Goal: Task Accomplishment & Management: Complete application form

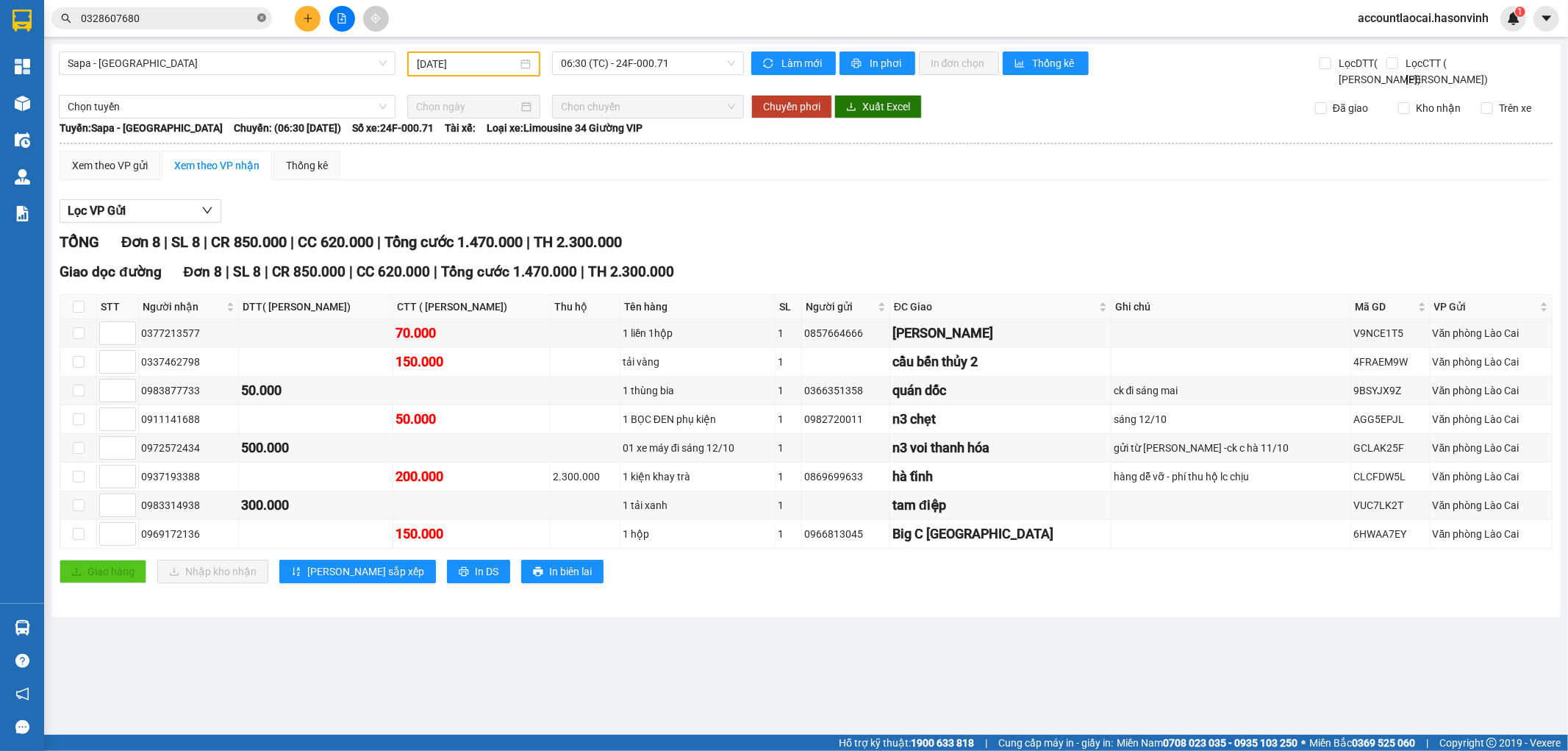
click at [262, 19] on icon "close-circle" at bounding box center [261, 18] width 9 height 9
paste input "0363736957"
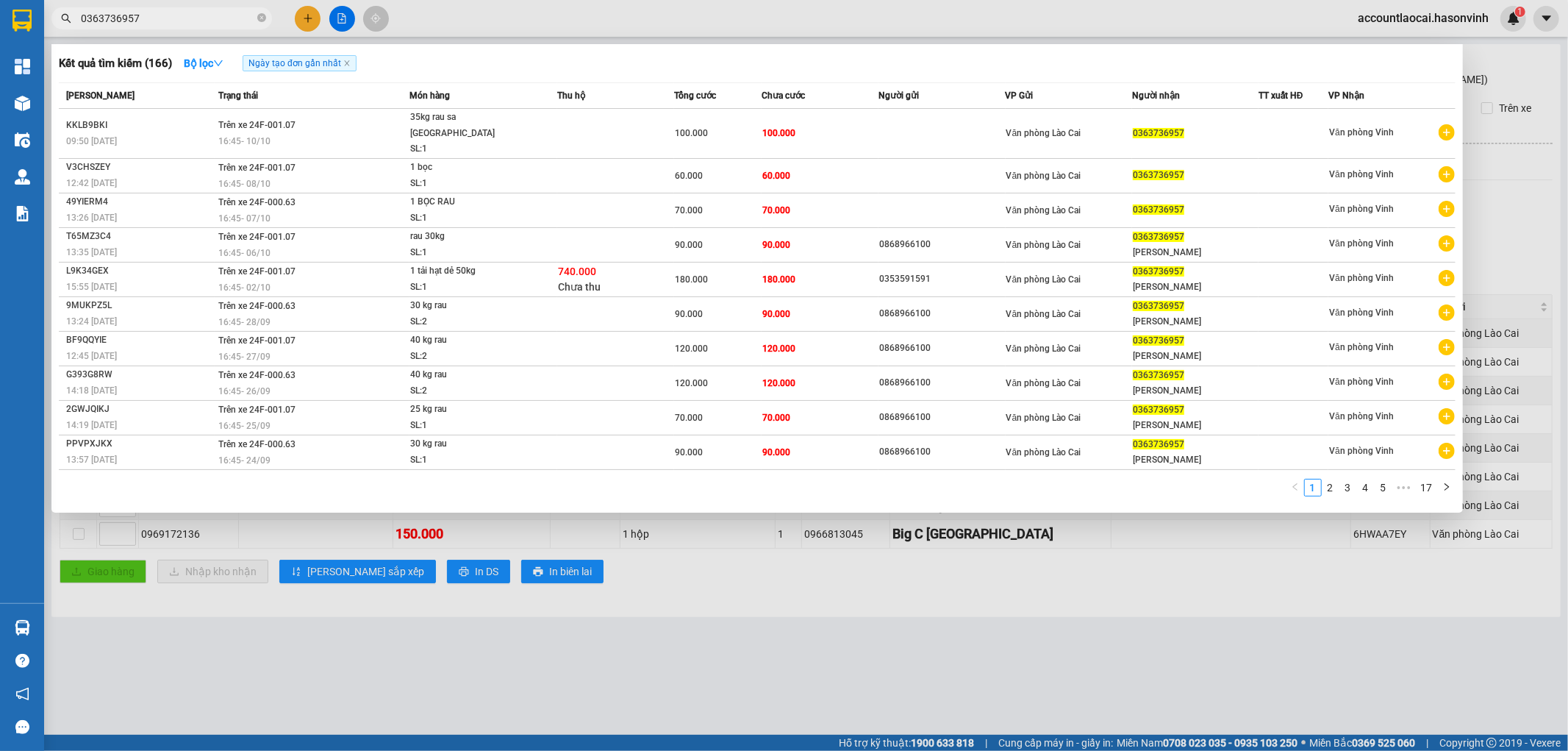
type input "0363736957"
click at [309, 17] on div at bounding box center [784, 376] width 1568 height 751
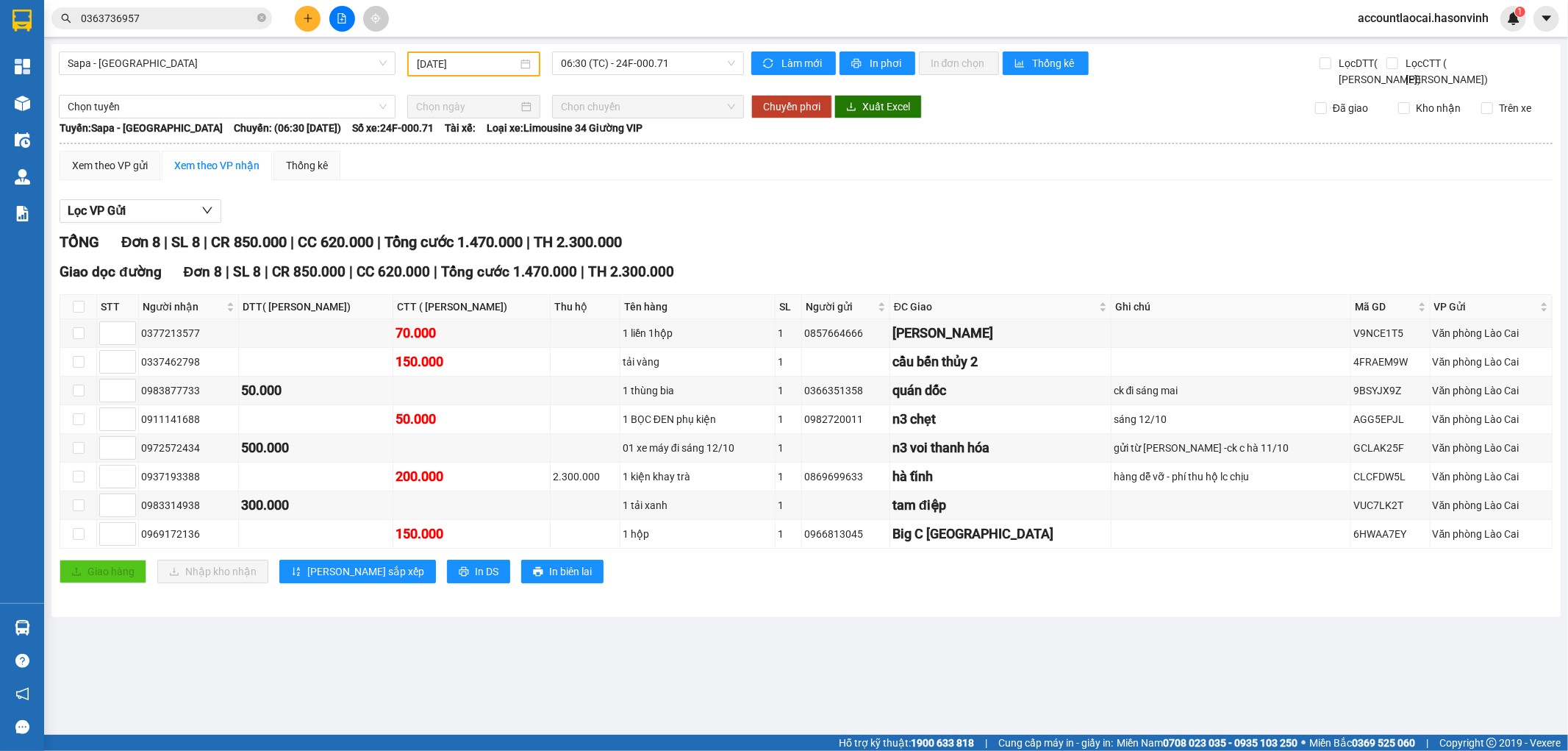
click at [305, 14] on icon "plus" at bounding box center [307, 18] width 10 height 10
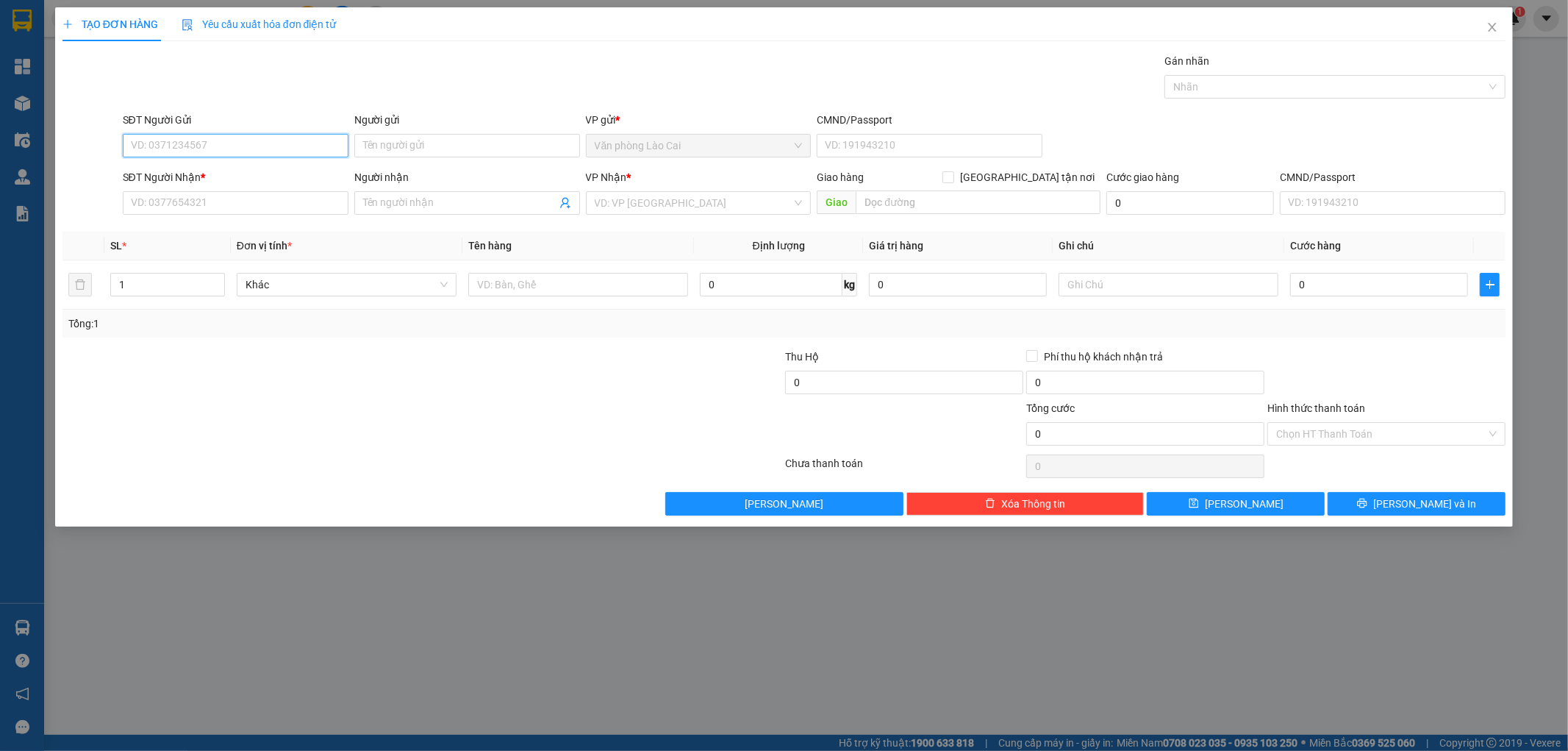
click at [193, 145] on input "SĐT Người Gửi" at bounding box center [236, 146] width 226 height 24
click at [193, 145] on input "100" at bounding box center [236, 146] width 226 height 24
click at [207, 172] on div "0868966100" at bounding box center [235, 175] width 208 height 16
type input "0868966100"
type input "0979718242"
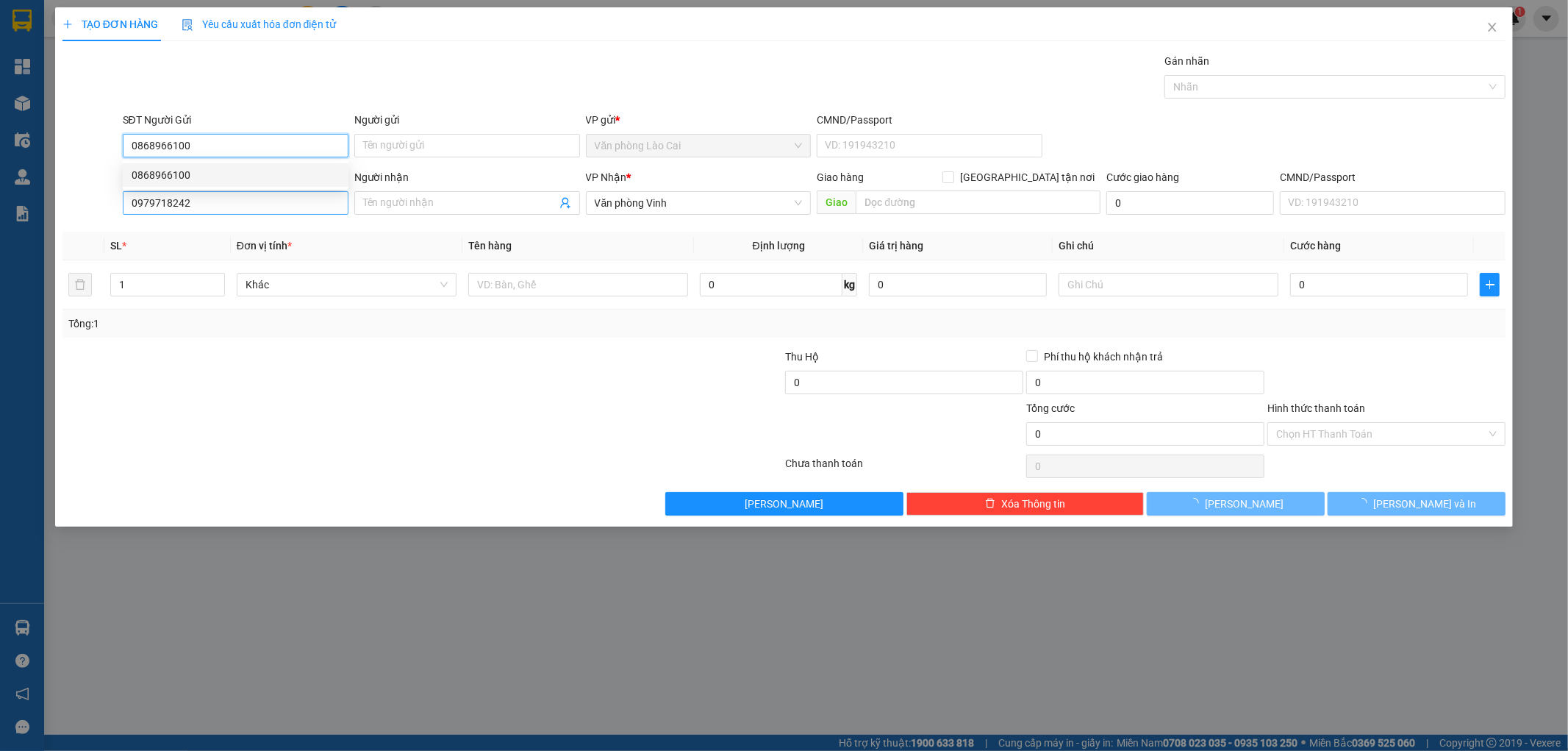
type input "210.000"
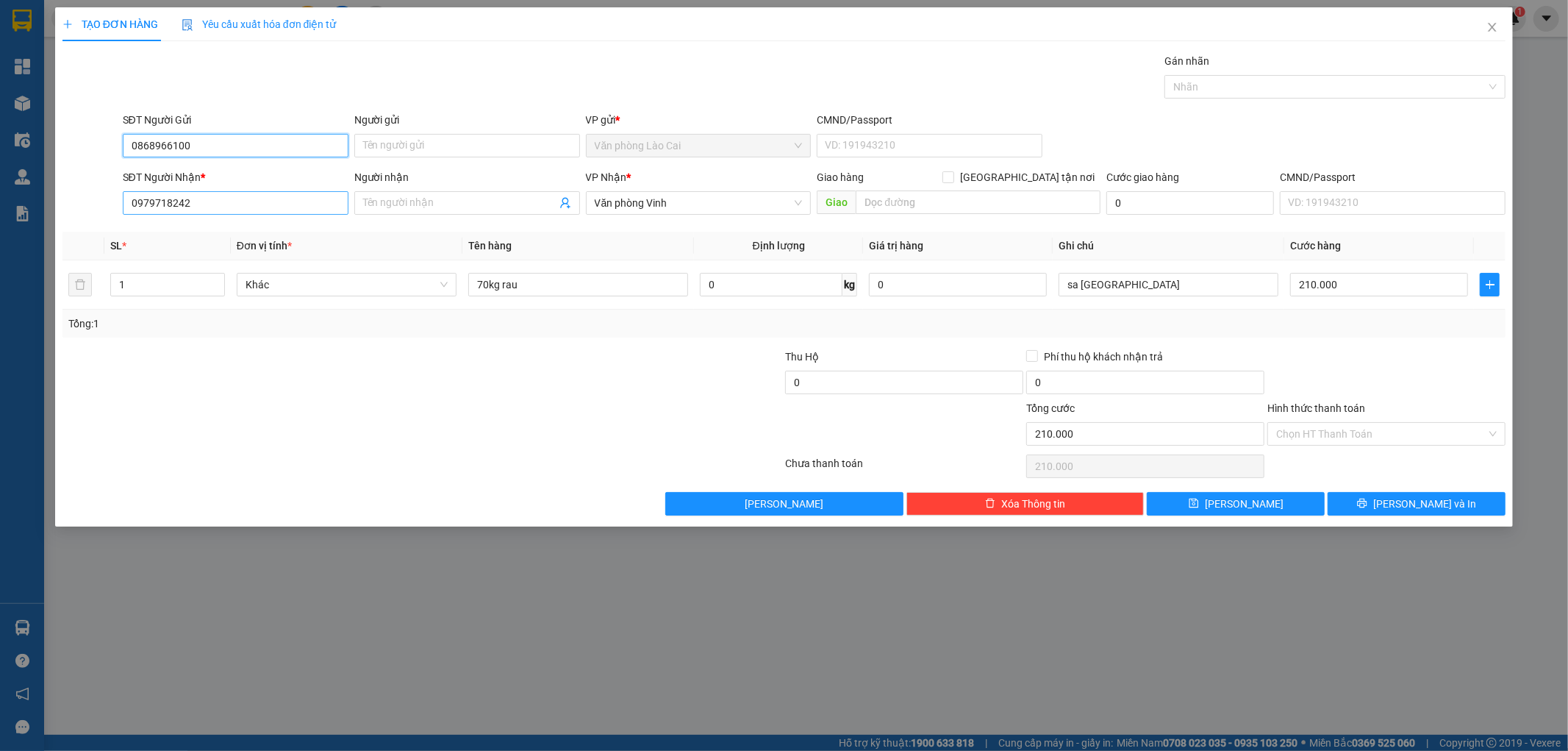
type input "0868966100"
drag, startPoint x: 207, startPoint y: 206, endPoint x: 118, endPoint y: 222, distance: 90.4
click at [118, 222] on div "Transit Pickup Surcharge Ids Transit Deliver Surcharge Ids Transit Deliver Surc…" at bounding box center [784, 283] width 1443 height 462
paste input "363736957"
type input "0363736957"
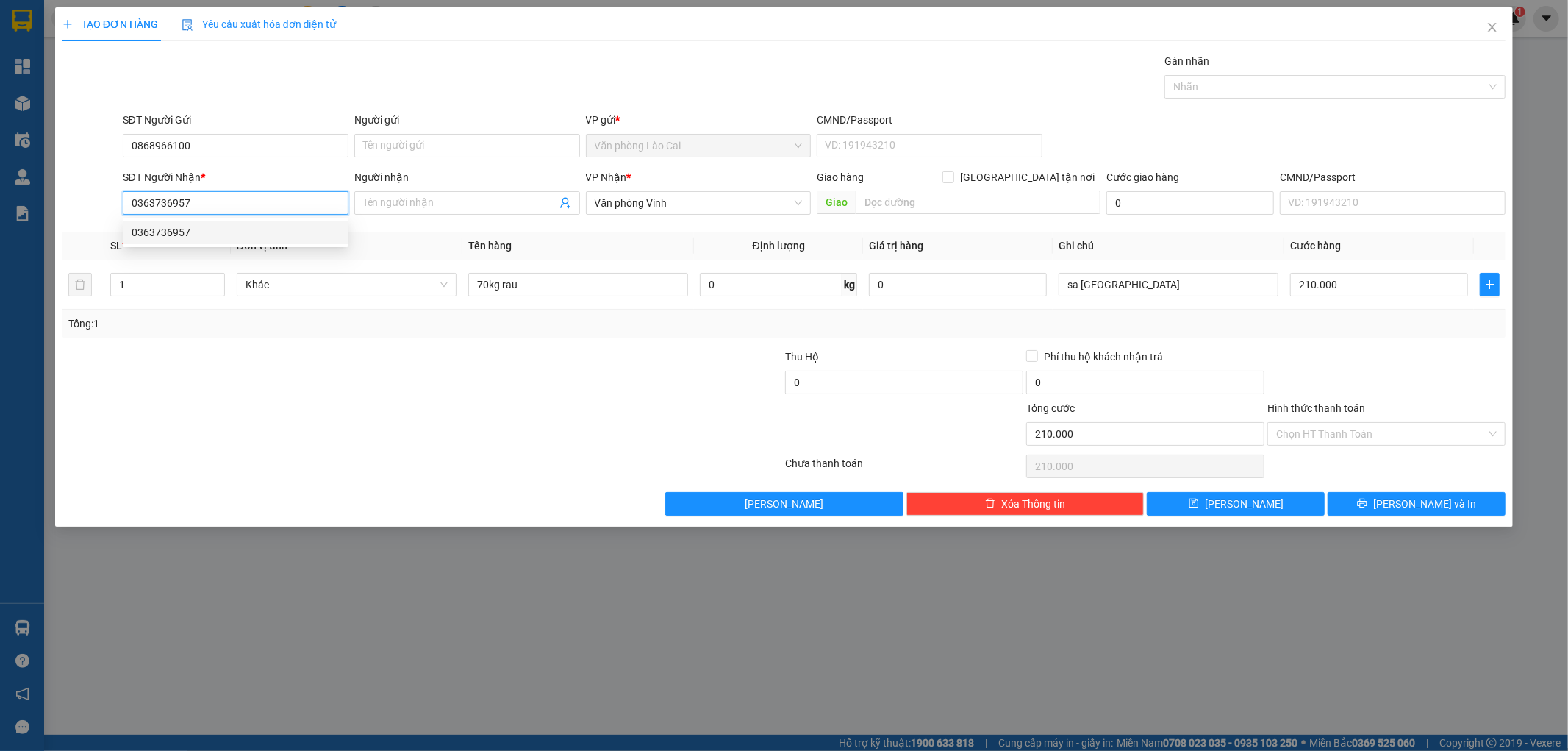
click at [210, 238] on div "0363736957" at bounding box center [235, 232] width 208 height 16
type input "90.000"
type input "0363736957"
click at [299, 368] on div at bounding box center [302, 374] width 482 height 51
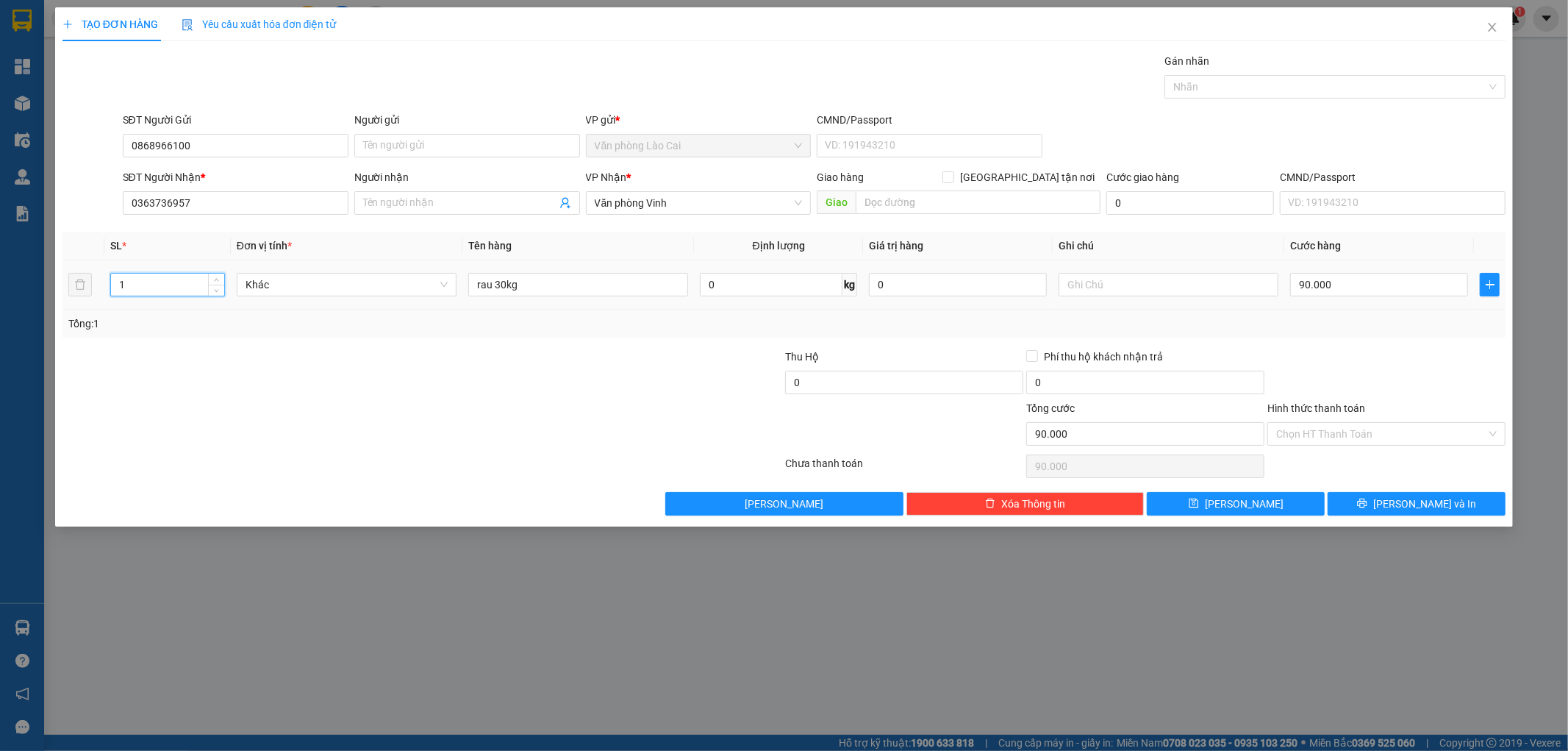
drag, startPoint x: 158, startPoint y: 294, endPoint x: 97, endPoint y: 305, distance: 62.0
click at [97, 305] on tr "1 Khác rau 30kg 0 kg 0 90.000" at bounding box center [784, 285] width 1443 height 49
click at [497, 288] on input "rau 30kg" at bounding box center [578, 284] width 220 height 24
drag, startPoint x: 506, startPoint y: 282, endPoint x: 497, endPoint y: 285, distance: 9.5
click at [497, 285] on input "rau 30kg" at bounding box center [578, 284] width 220 height 24
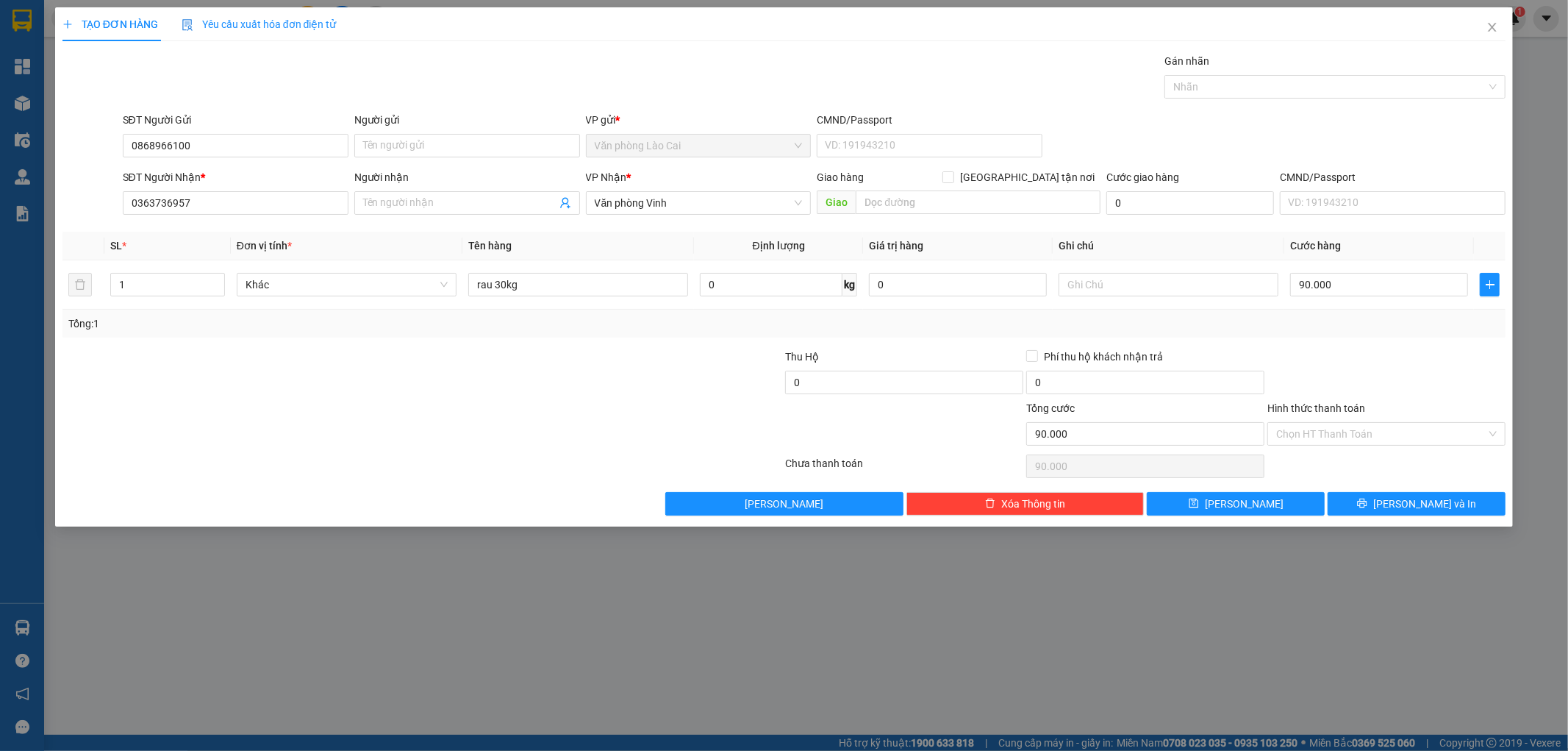
click at [497, 332] on div "Tổng: 1" at bounding box center [784, 324] width 1443 height 28
drag, startPoint x: 506, startPoint y: 289, endPoint x: 495, endPoint y: 292, distance: 11.4
click at [495, 292] on input "rau 30kg" at bounding box center [578, 284] width 220 height 24
type input "rau 25kg"
click at [473, 331] on div "Tổng: 1" at bounding box center [336, 324] width 537 height 16
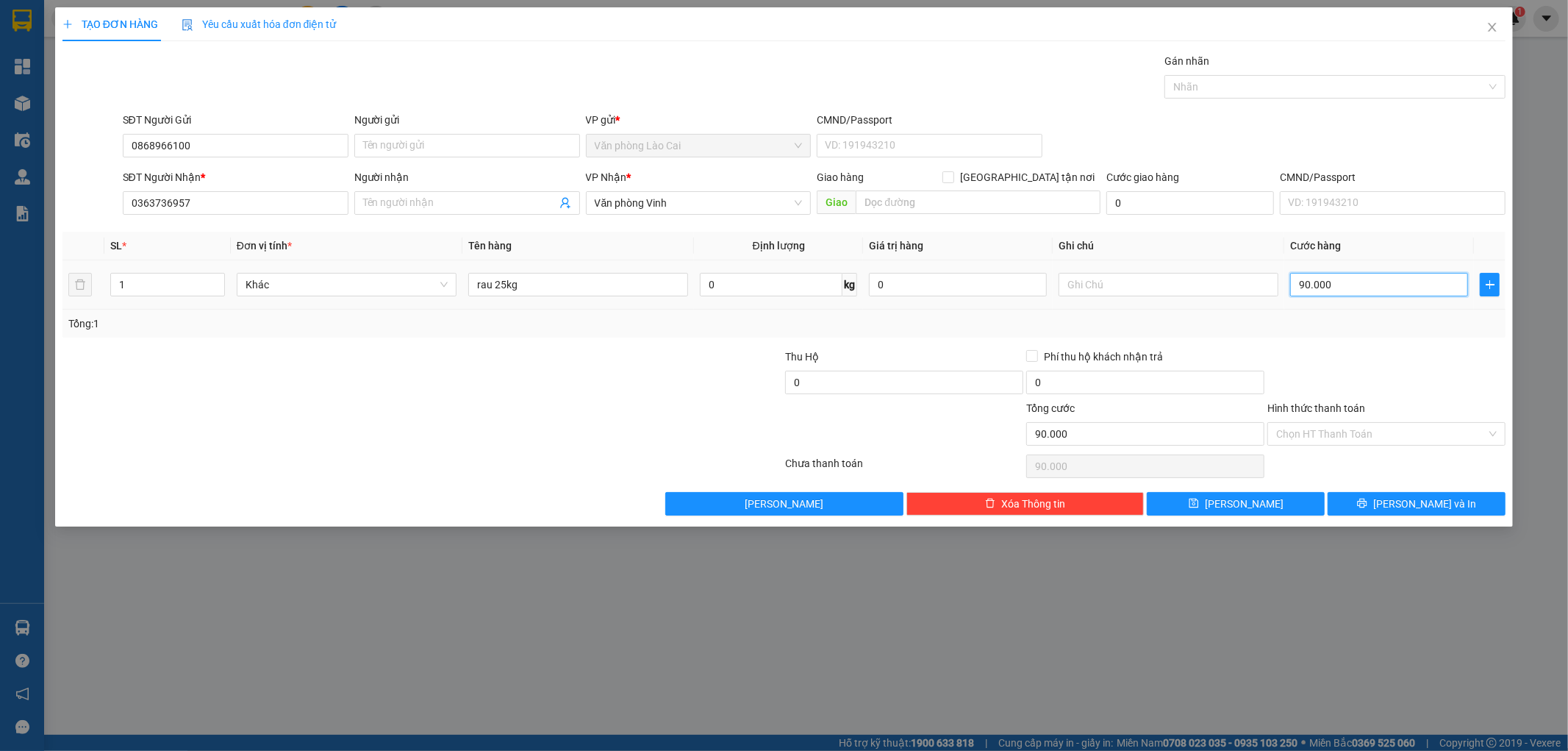
click at [1337, 291] on input "90.000" at bounding box center [1378, 284] width 178 height 24
type input "8"
type input "80"
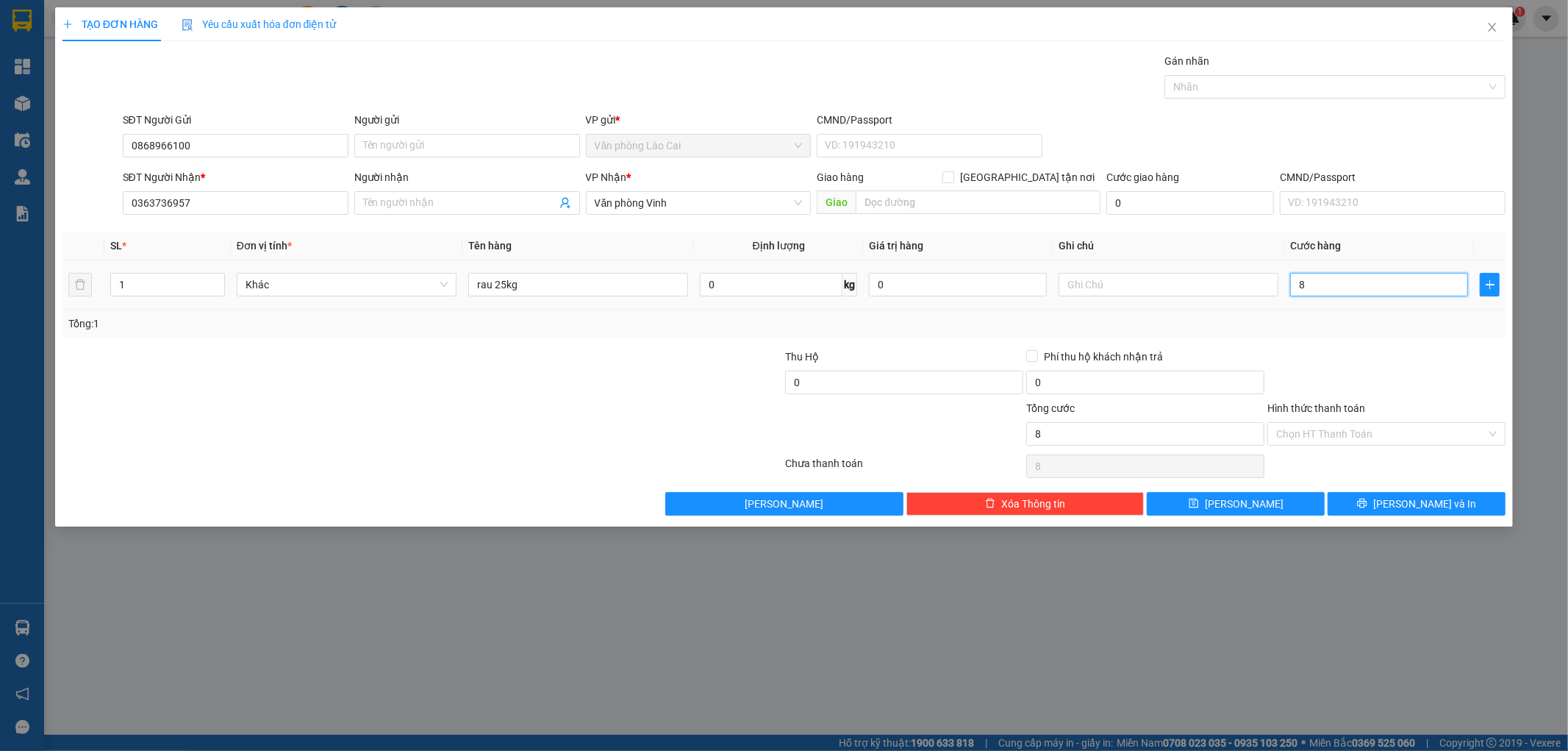
type input "80"
type input "800"
type input "8.000"
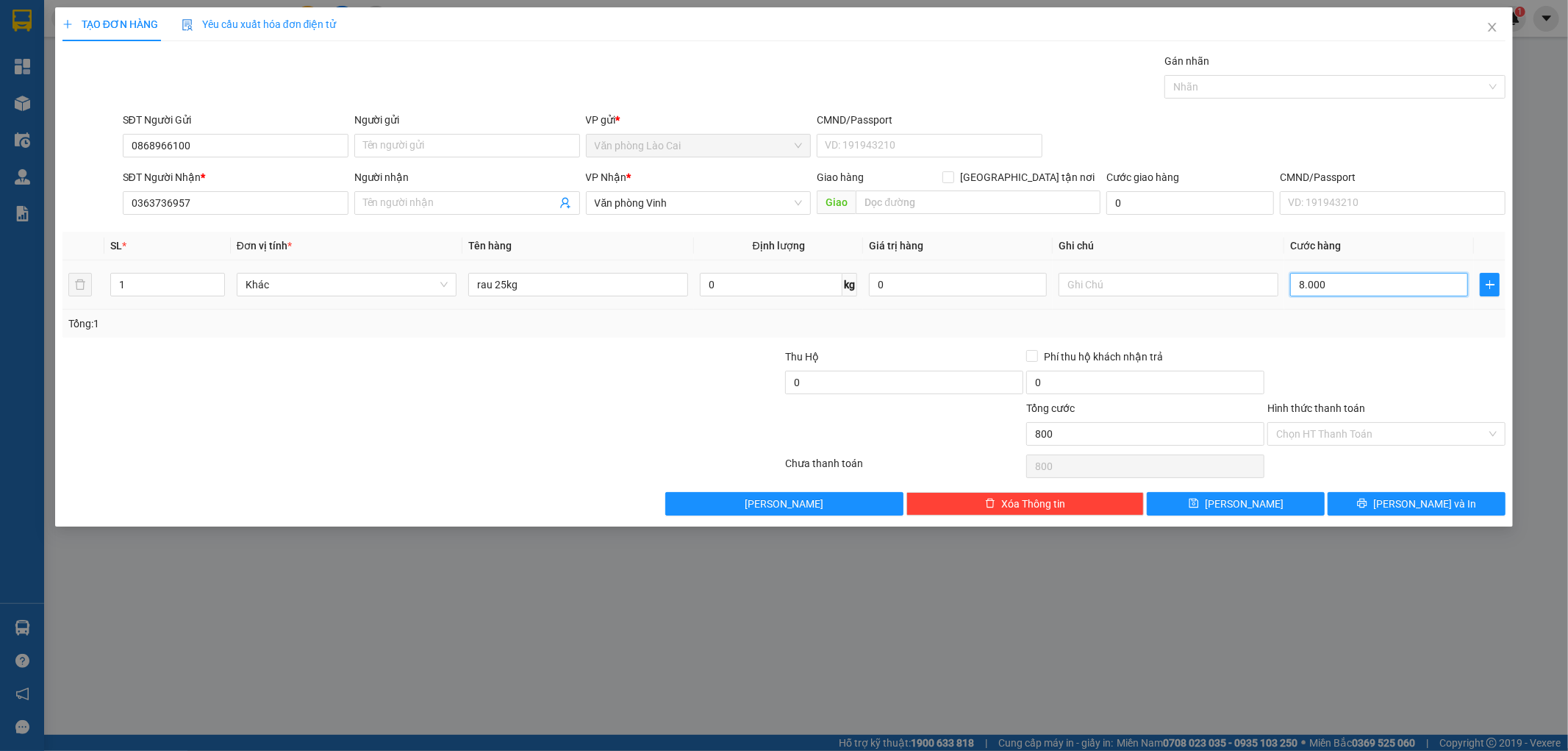
type input "8.000"
type input "80.000"
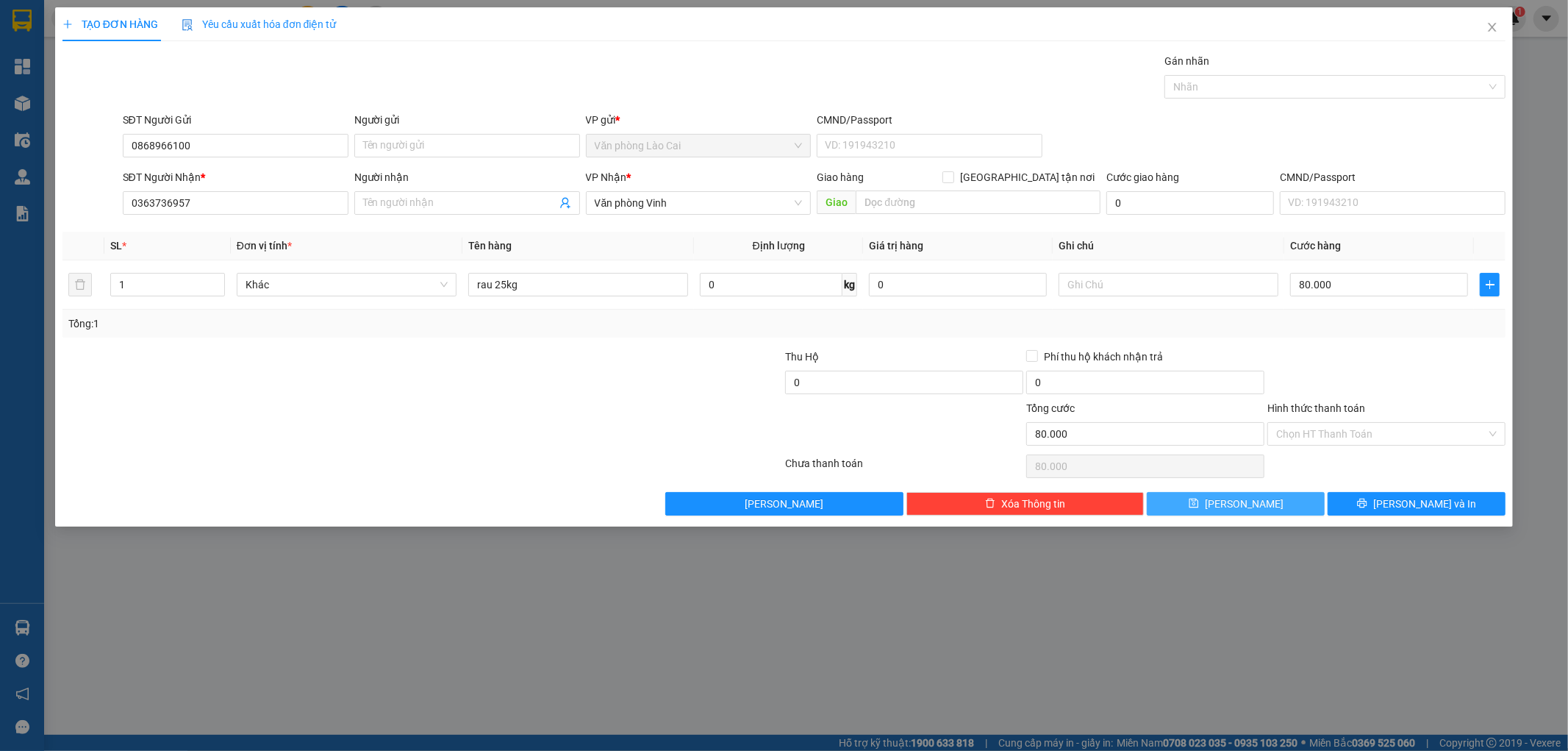
click at [1244, 496] on span "Lưu" at bounding box center [1244, 504] width 78 height 16
type input "0"
click at [1487, 22] on icon "close" at bounding box center [1491, 26] width 12 height 12
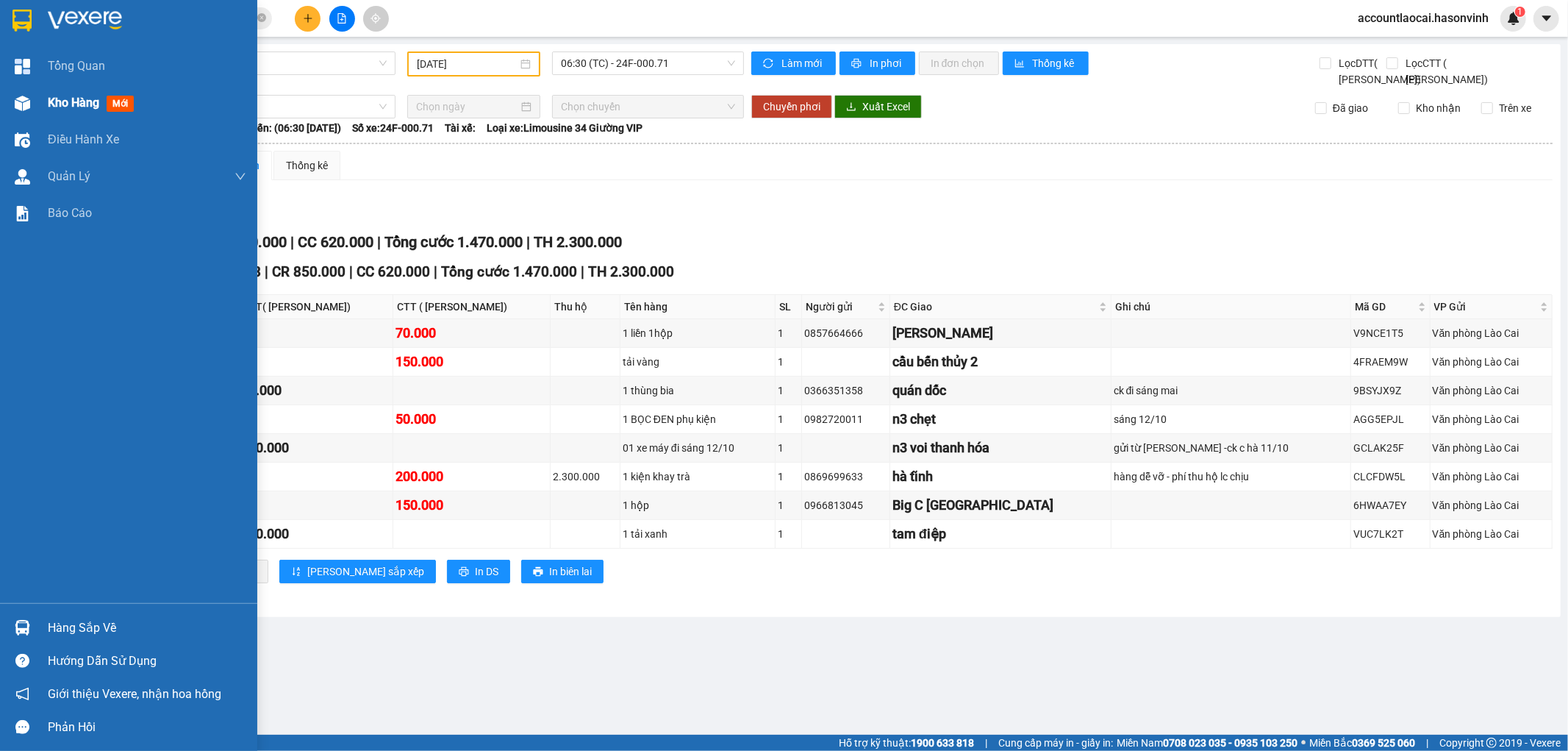
click at [56, 106] on span "Kho hàng" at bounding box center [73, 102] width 51 height 14
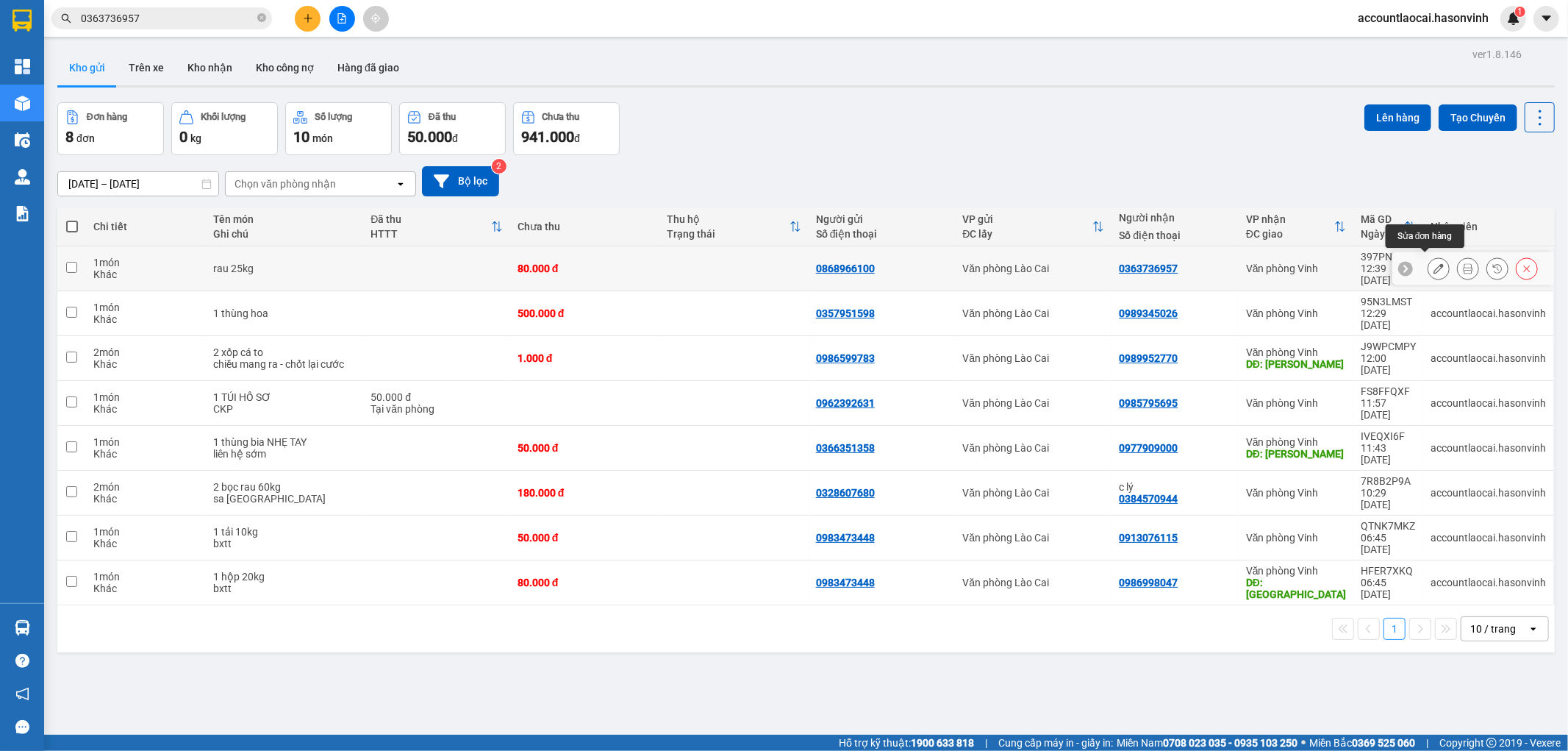
click at [1430, 260] on button at bounding box center [1438, 269] width 21 height 26
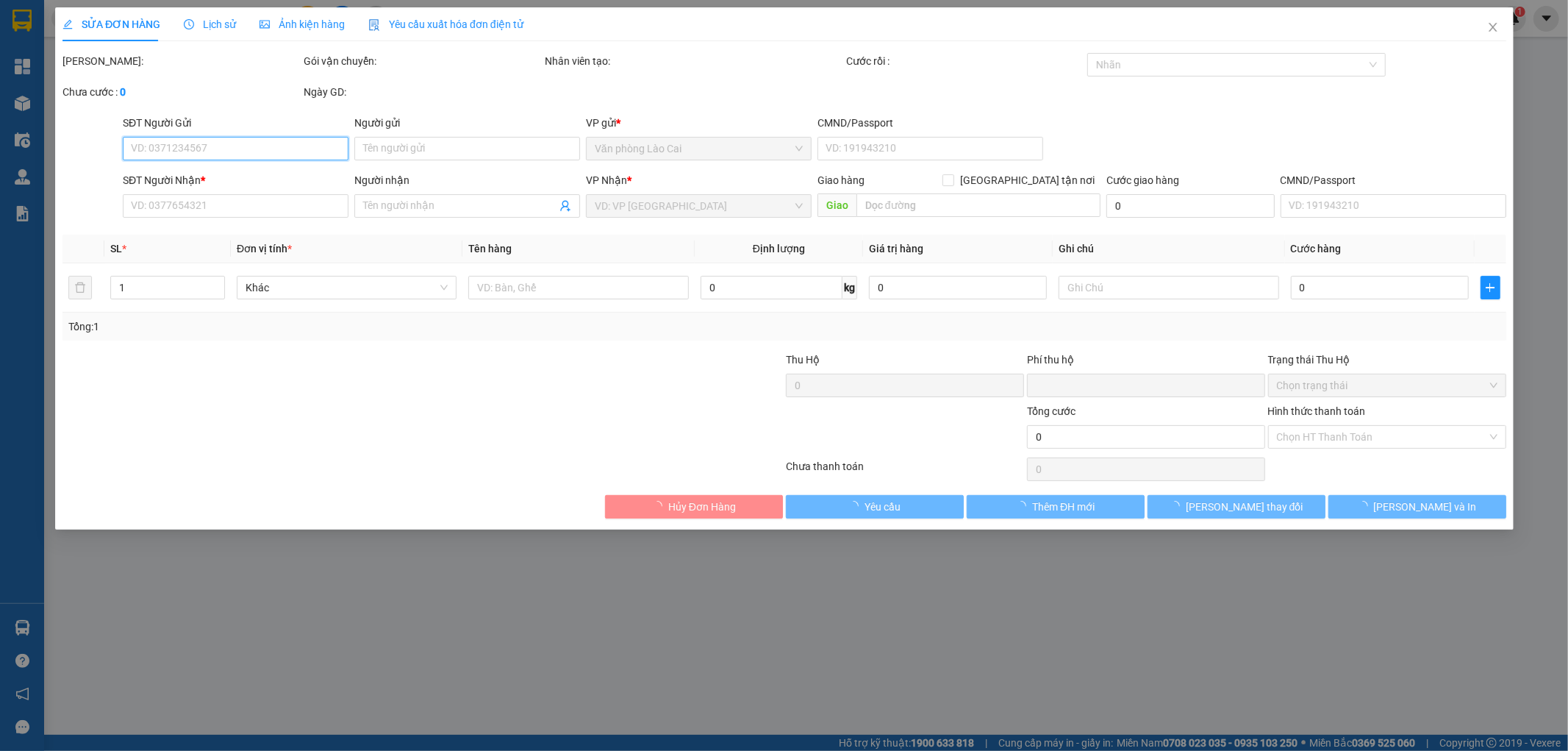
type input "0868966100"
type input "0363736957"
type input "0"
type input "80.000"
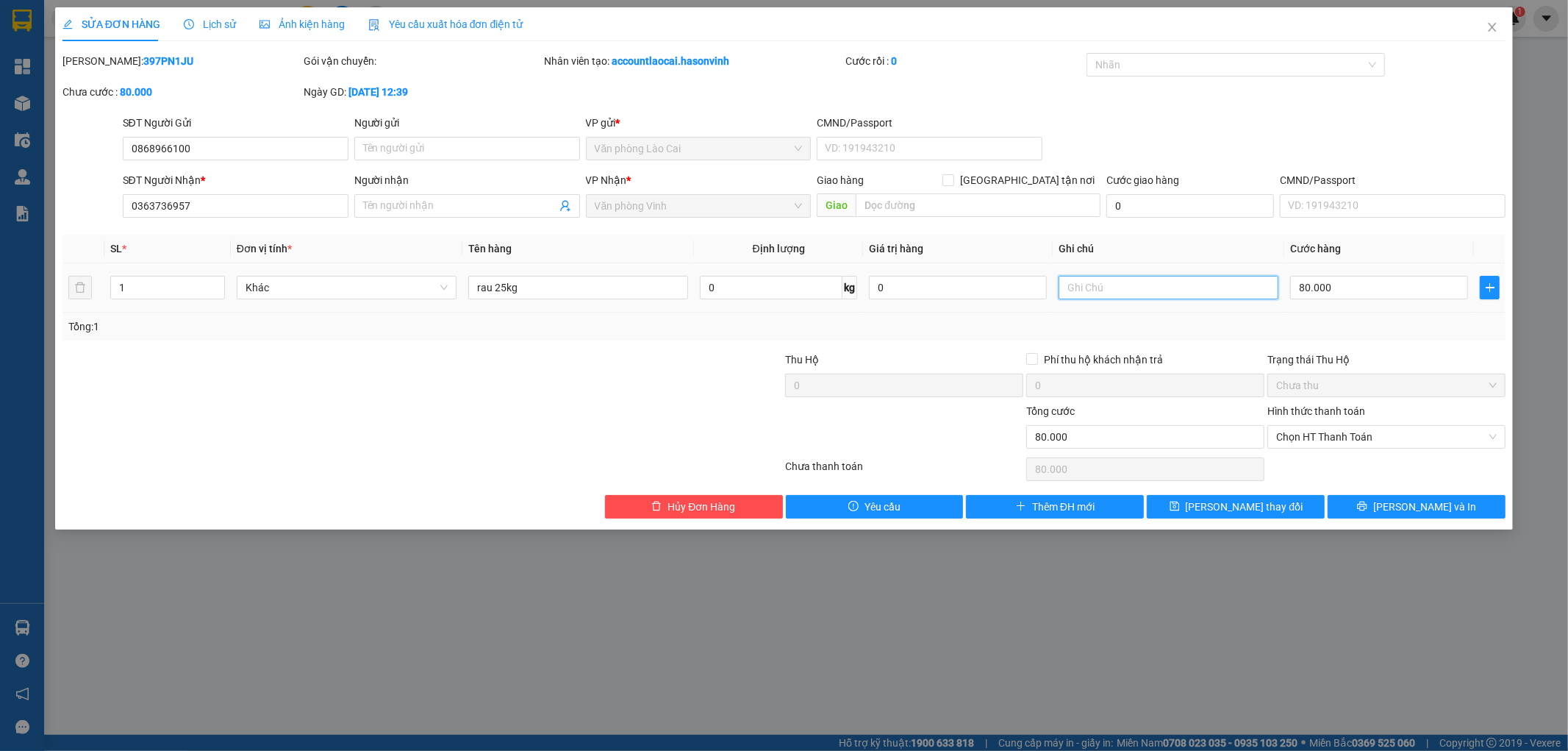
click at [1194, 293] on input "text" at bounding box center [1168, 288] width 220 height 24
type input "sapa"
click at [1247, 502] on span "Lưu thay đổi" at bounding box center [1244, 507] width 118 height 16
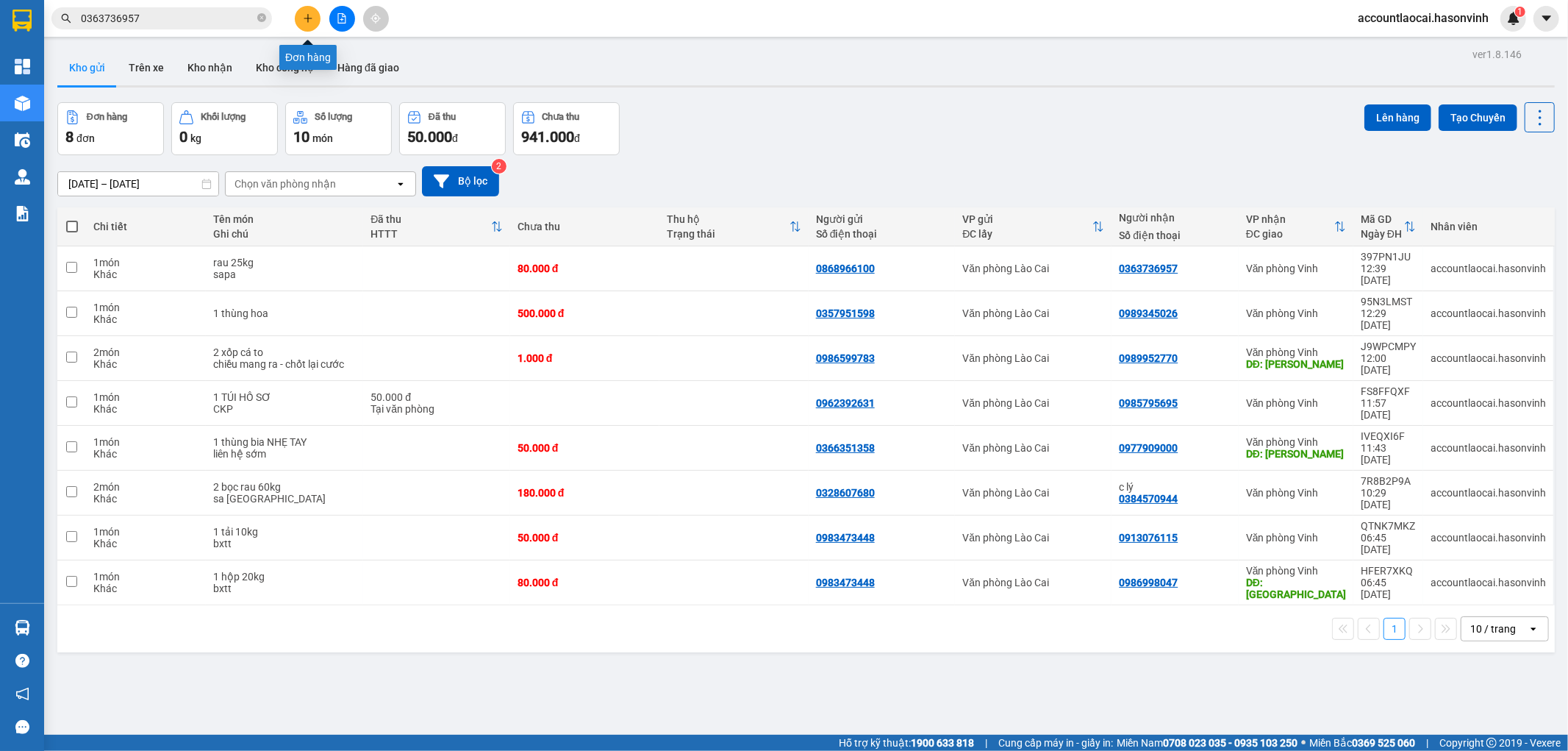
click at [309, 12] on button at bounding box center [307, 18] width 26 height 26
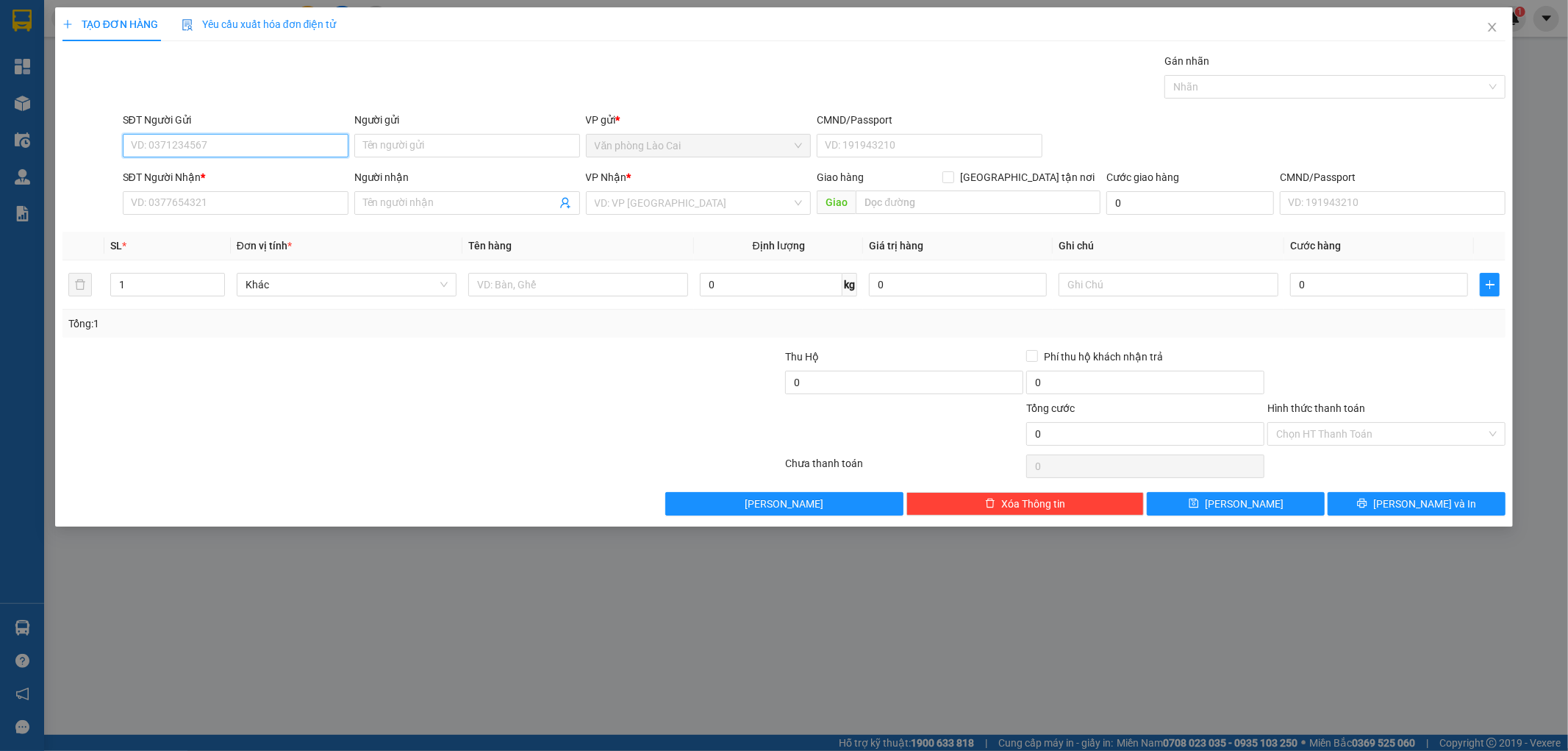
click at [244, 144] on input "SĐT Người Gửi" at bounding box center [236, 146] width 226 height 24
paste input "0979718242"
drag, startPoint x: 244, startPoint y: 143, endPoint x: 70, endPoint y: 135, distance: 174.2
click at [70, 135] on div "SĐT Người Gửi 0979718242 0979718242 Người gửi Tên người gửi VP gửi * Văn phòng …" at bounding box center [784, 138] width 1447 height 51
click at [179, 139] on input "100" at bounding box center [236, 146] width 226 height 24
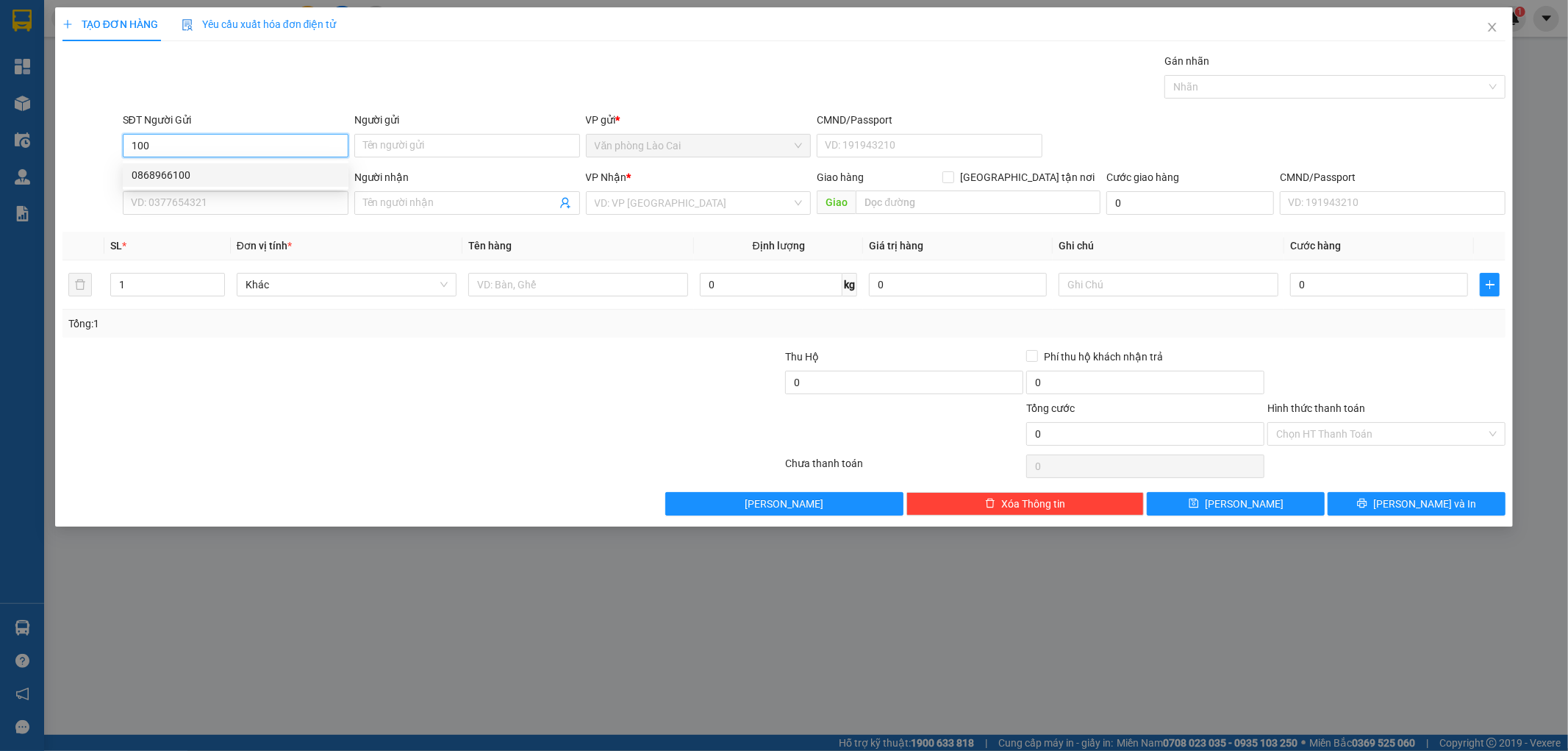
click at [178, 175] on div "0868966100" at bounding box center [235, 175] width 208 height 16
type input "0868966100"
type input "0363736957"
type input "80.000"
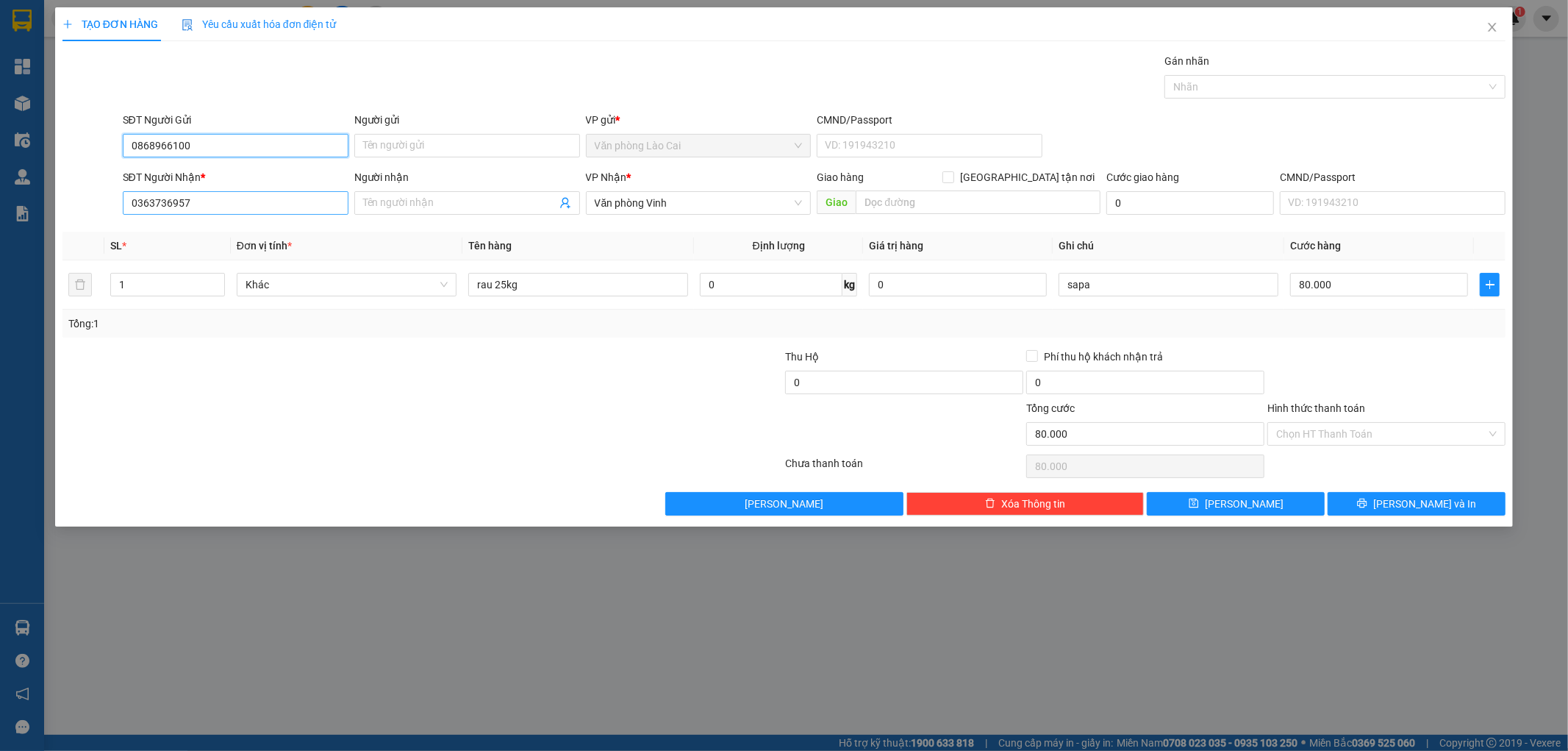
type input "0868966100"
drag, startPoint x: 189, startPoint y: 211, endPoint x: 112, endPoint y: 224, distance: 78.1
click at [112, 224] on div "Transit Pickup Surcharge Ids Transit Deliver Surcharge Ids Transit Deliver Surc…" at bounding box center [784, 283] width 1443 height 462
paste input "979718242"
type input "0979718242"
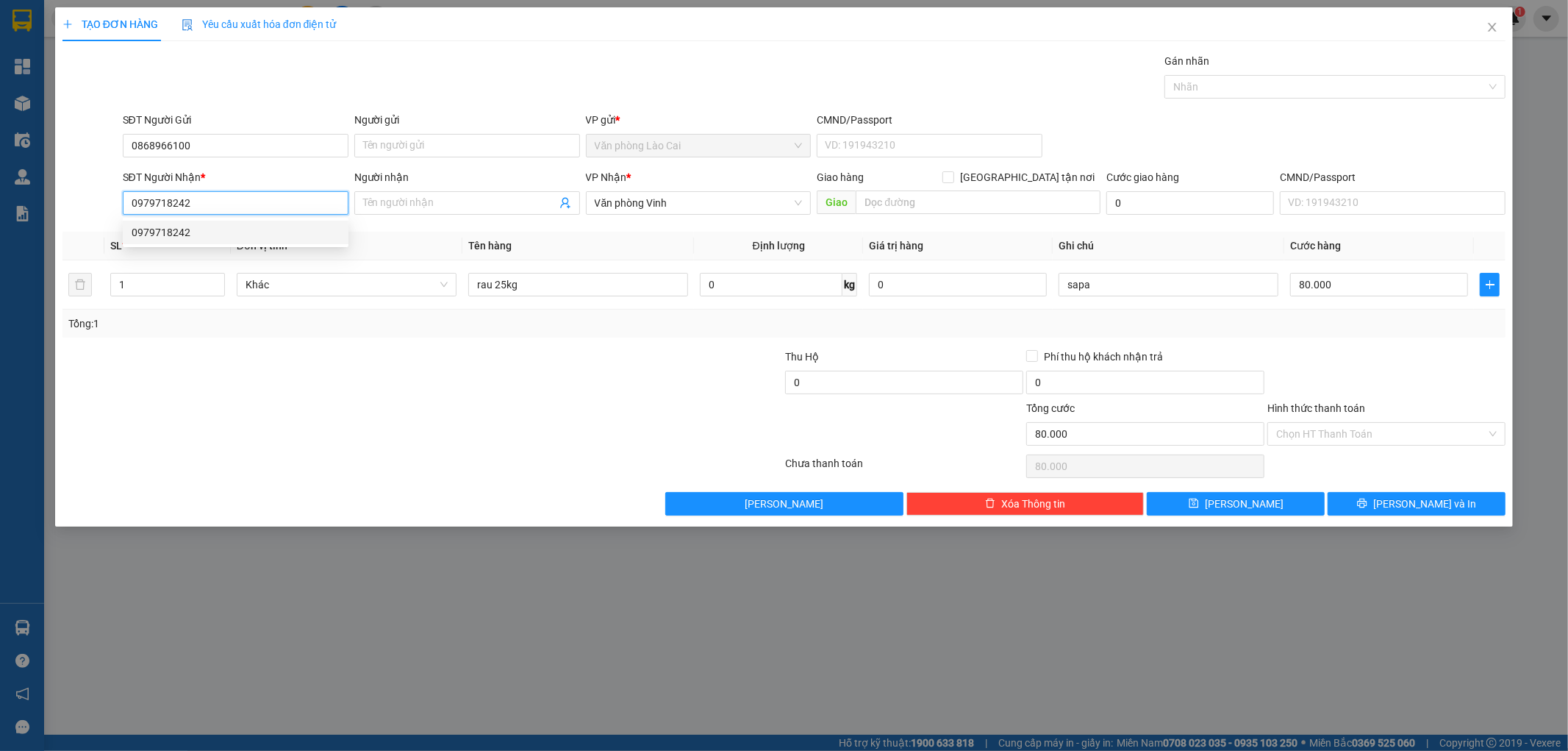
click at [210, 231] on div "0979718242" at bounding box center [235, 232] width 208 height 16
type input "210.000"
type input "0979718242"
click at [466, 452] on div at bounding box center [423, 466] width 723 height 29
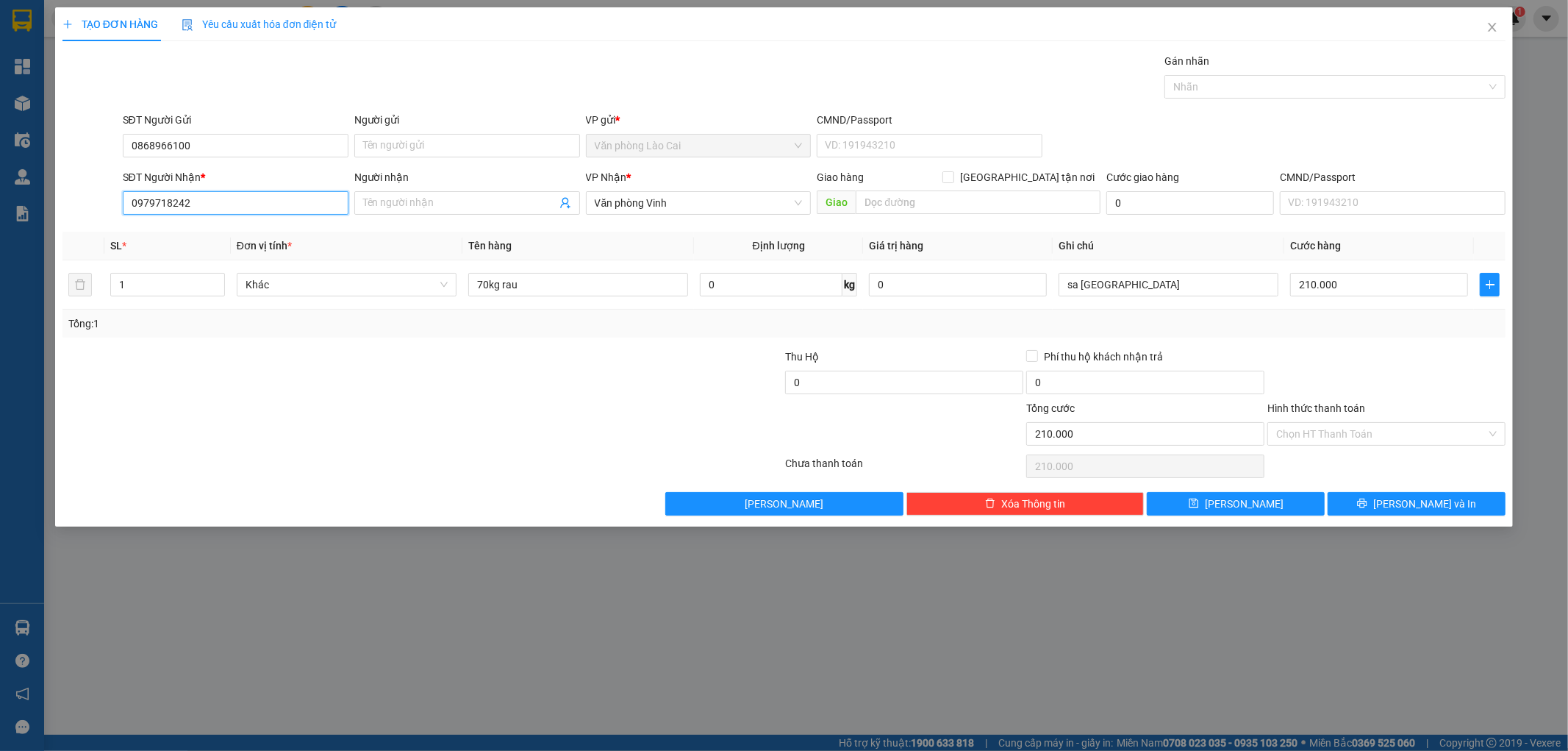
drag, startPoint x: 192, startPoint y: 207, endPoint x: 37, endPoint y: 213, distance: 155.1
click at [37, 213] on div "TẠO ĐƠN HÀNG Yêu cầu xuất hóa đơn điện tử Transit Pickup Surcharge Ids Transit …" at bounding box center [784, 376] width 1568 height 751
click at [208, 224] on div "0979718242" at bounding box center [235, 232] width 208 height 16
drag, startPoint x: 487, startPoint y: 287, endPoint x: 459, endPoint y: 290, distance: 28.2
click at [459, 290] on tr "1 Khác 70kg rau 0 kg 0 sa pa 210.000" at bounding box center [784, 285] width 1443 height 49
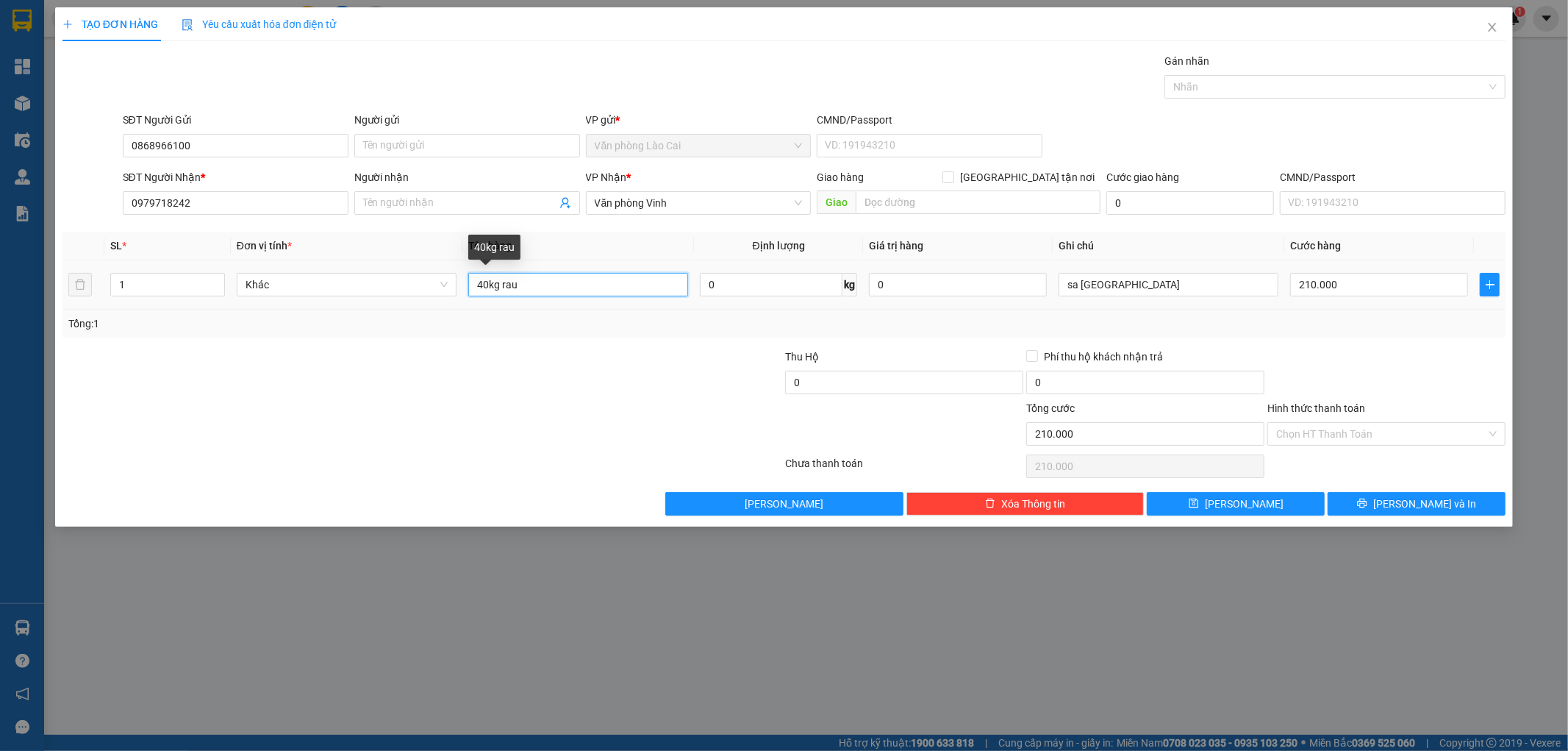
drag, startPoint x: 503, startPoint y: 290, endPoint x: 576, endPoint y: 299, distance: 73.6
click at [576, 299] on div "40kg rau" at bounding box center [578, 284] width 220 height 29
type input "40kg bắp"
click at [1378, 292] on input "210.000" at bounding box center [1378, 284] width 178 height 24
type input "1"
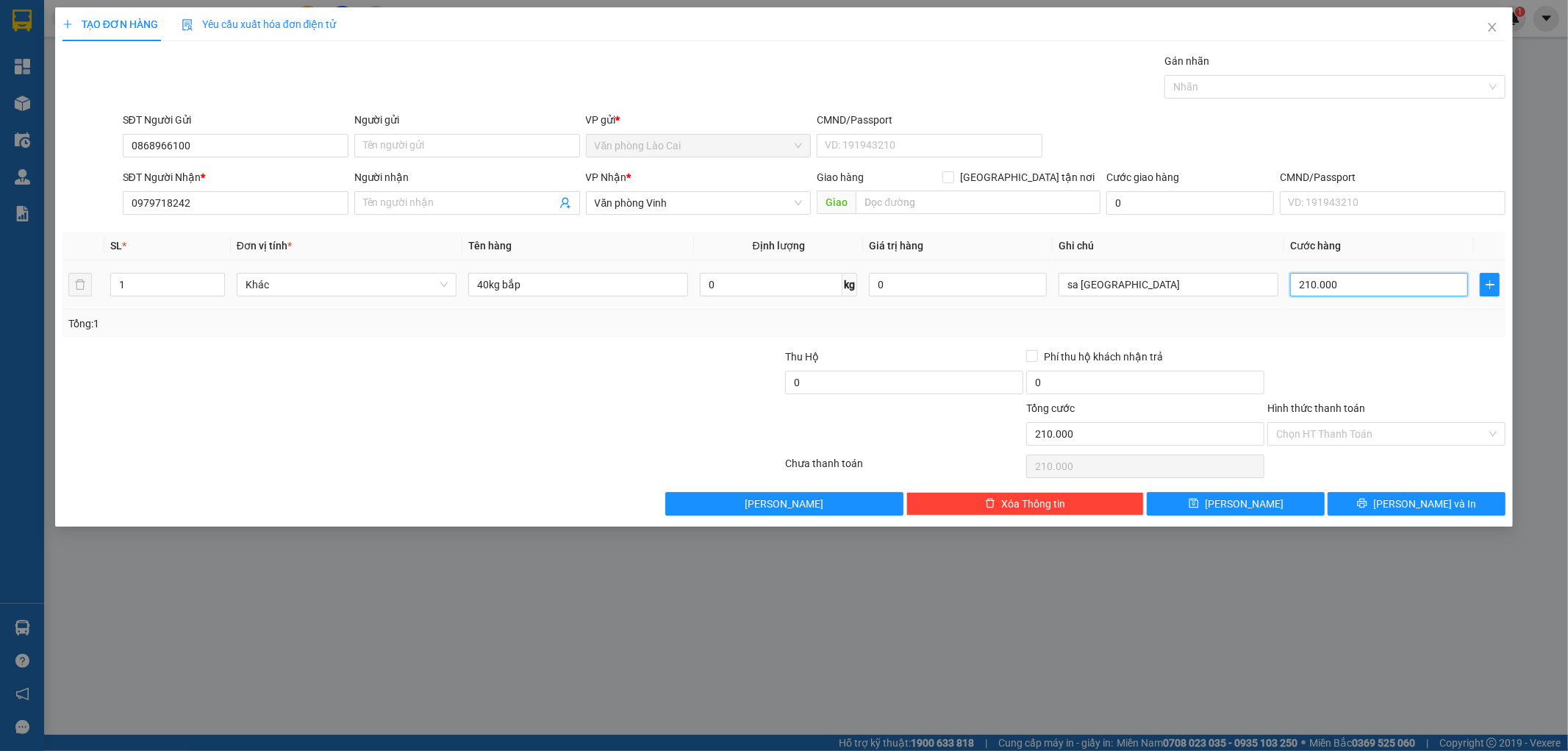
type input "1"
type input "12"
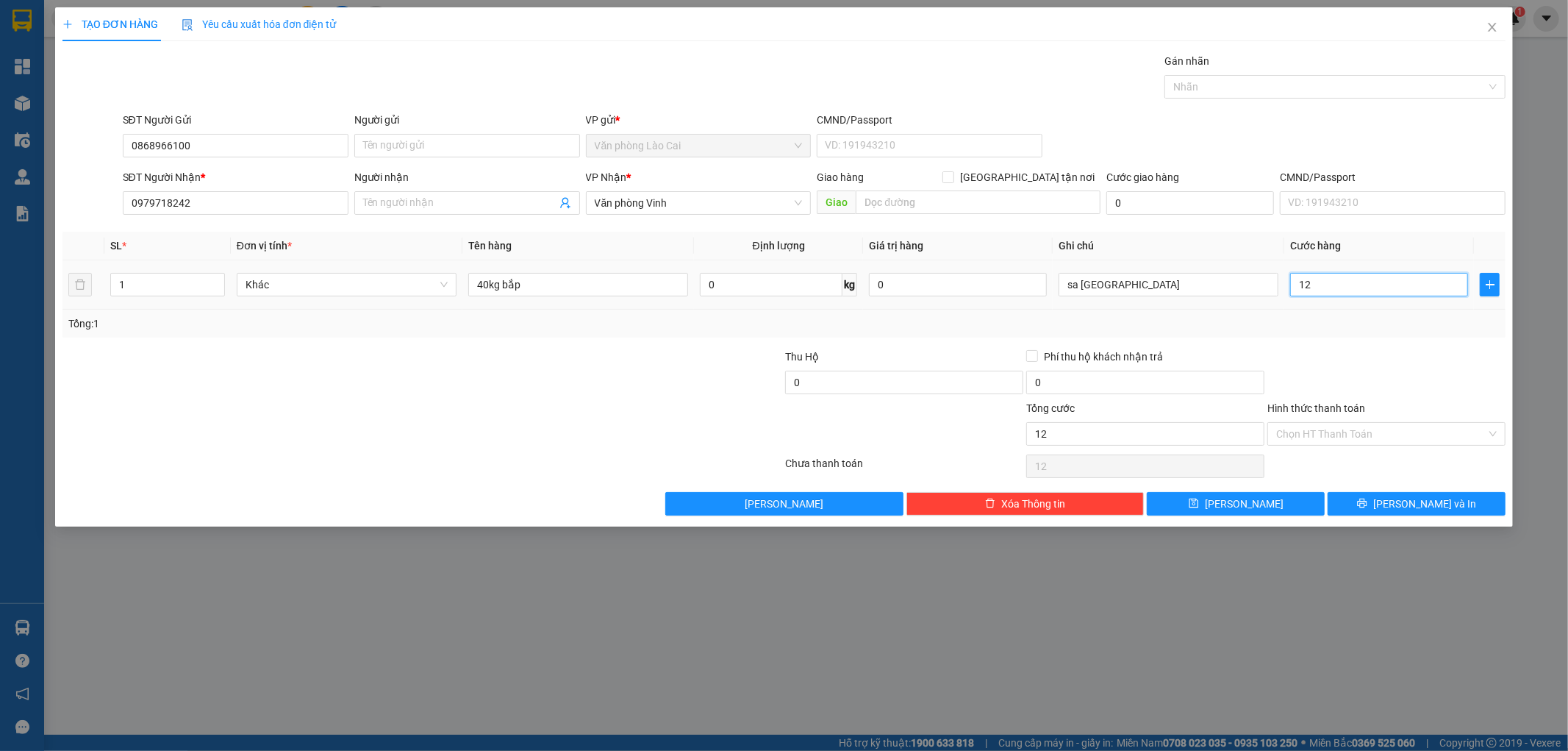
type input "120"
type input "1.200"
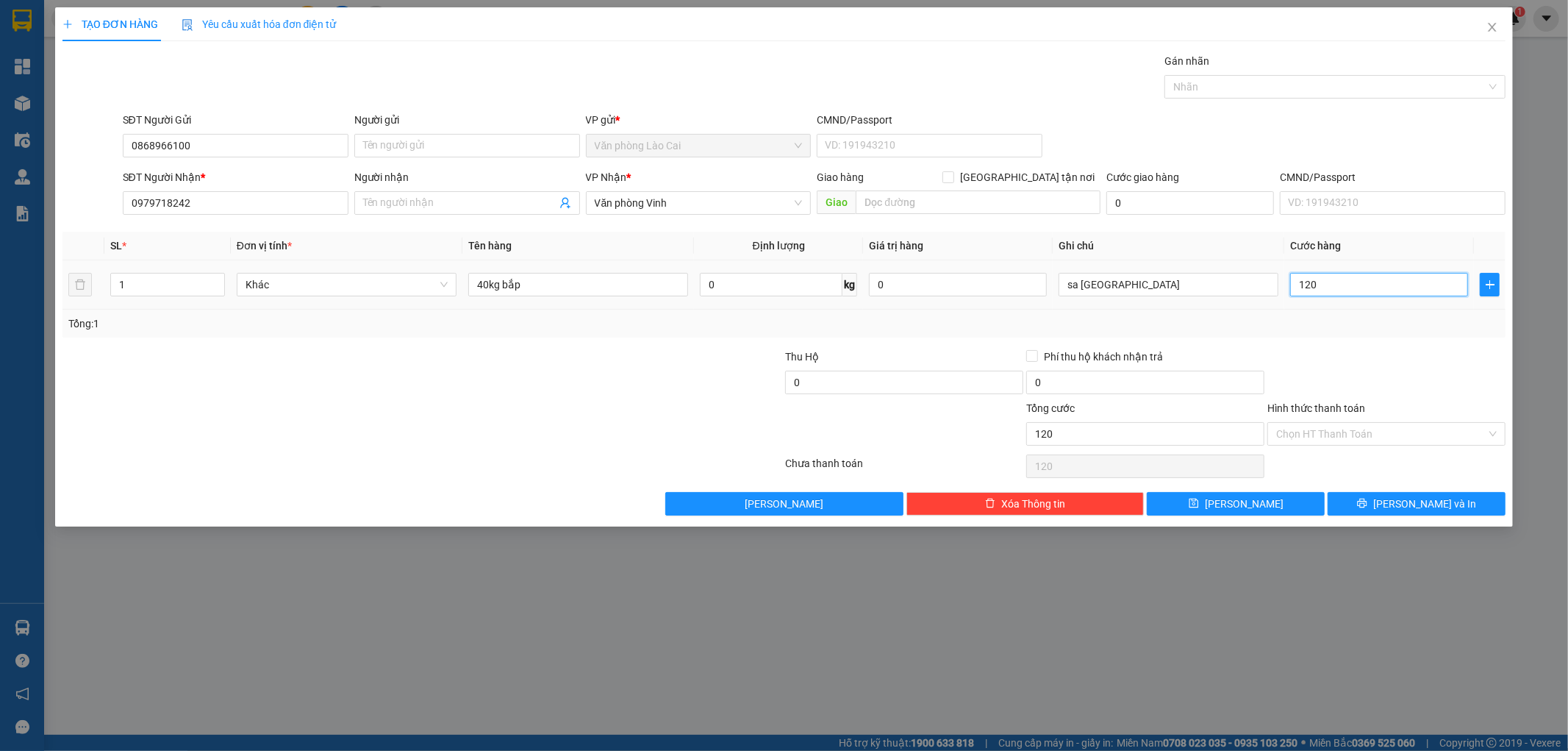
type input "1.200"
type input "12.000"
type input "120.000"
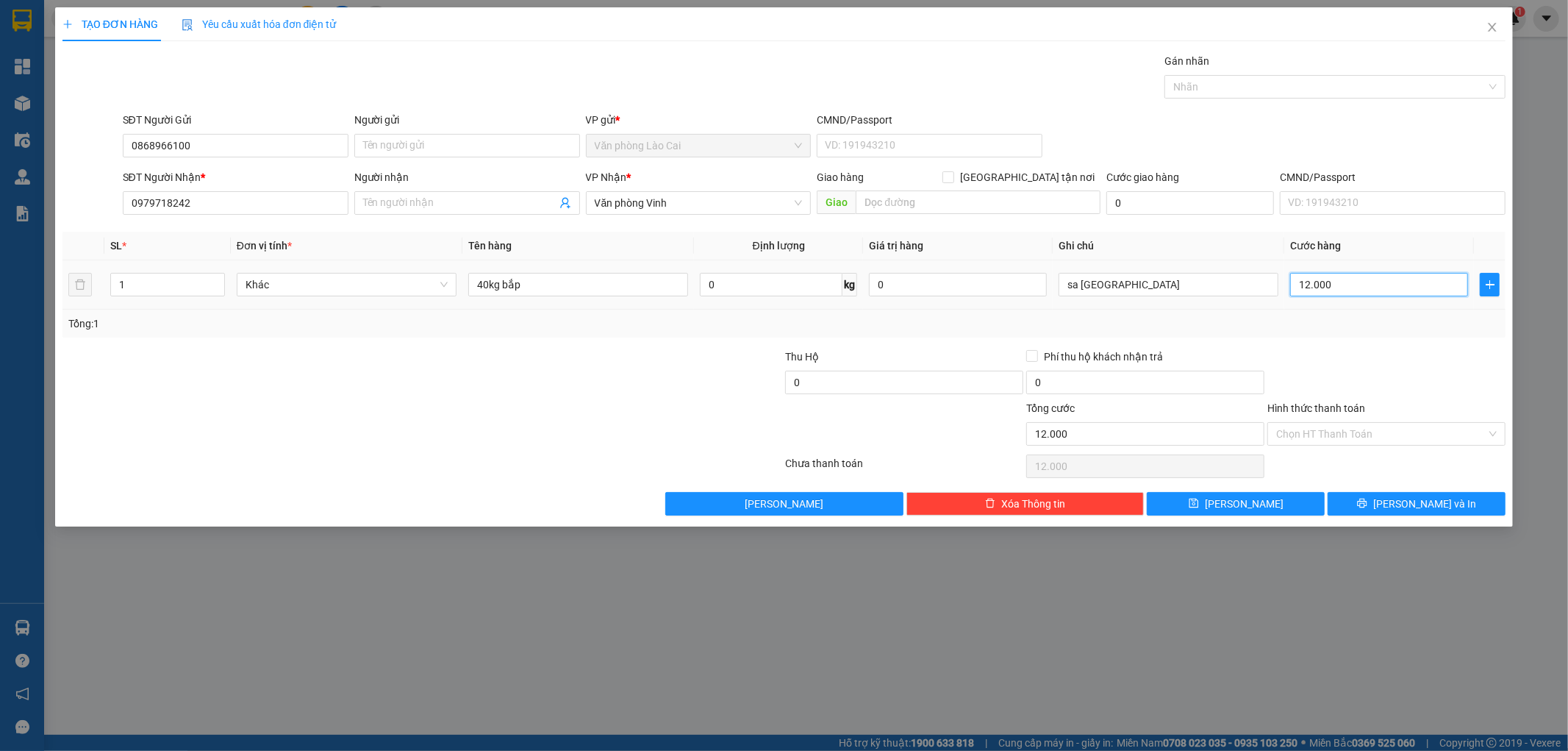
type input "120.000"
click at [1238, 508] on span "Lưu" at bounding box center [1244, 504] width 78 height 16
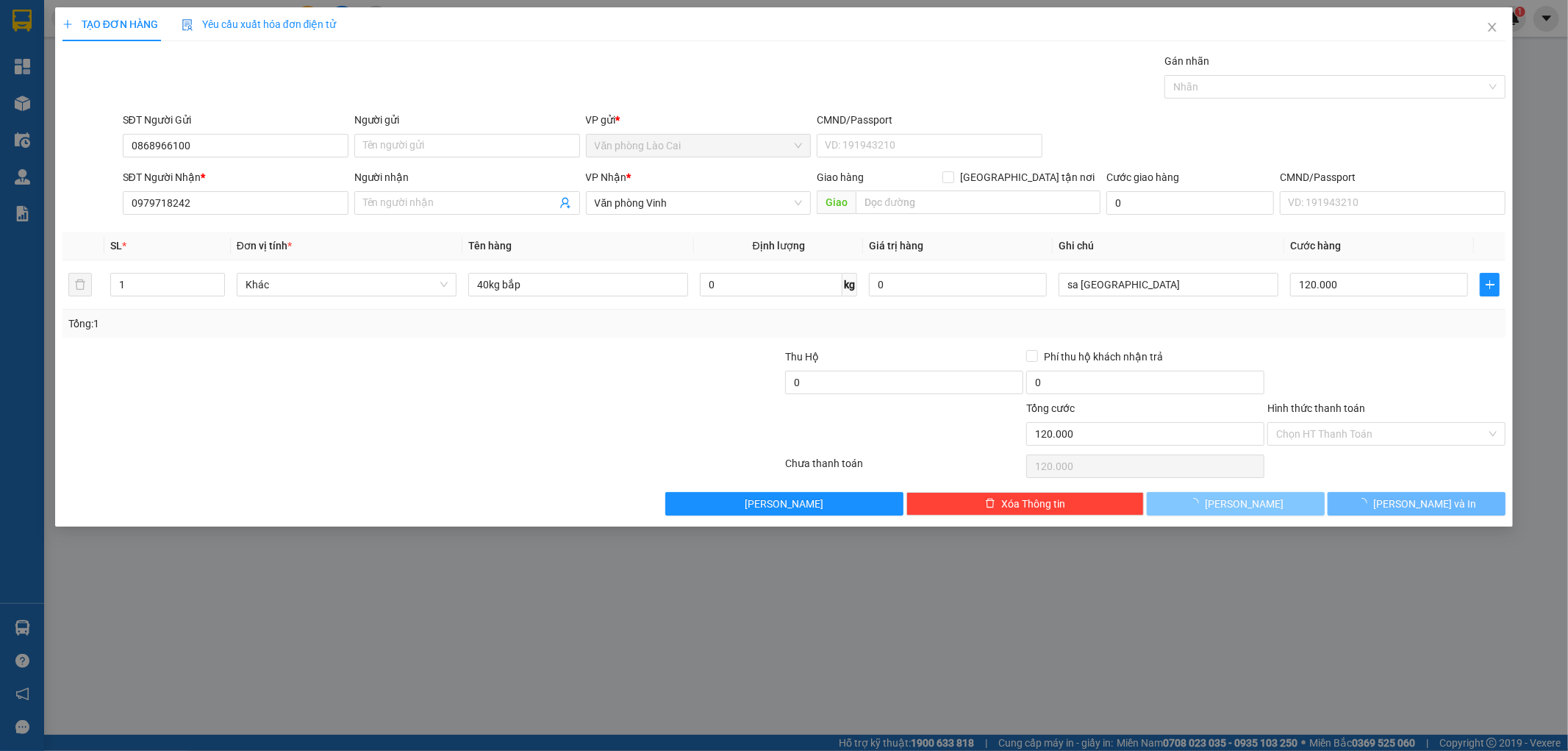
type input "0"
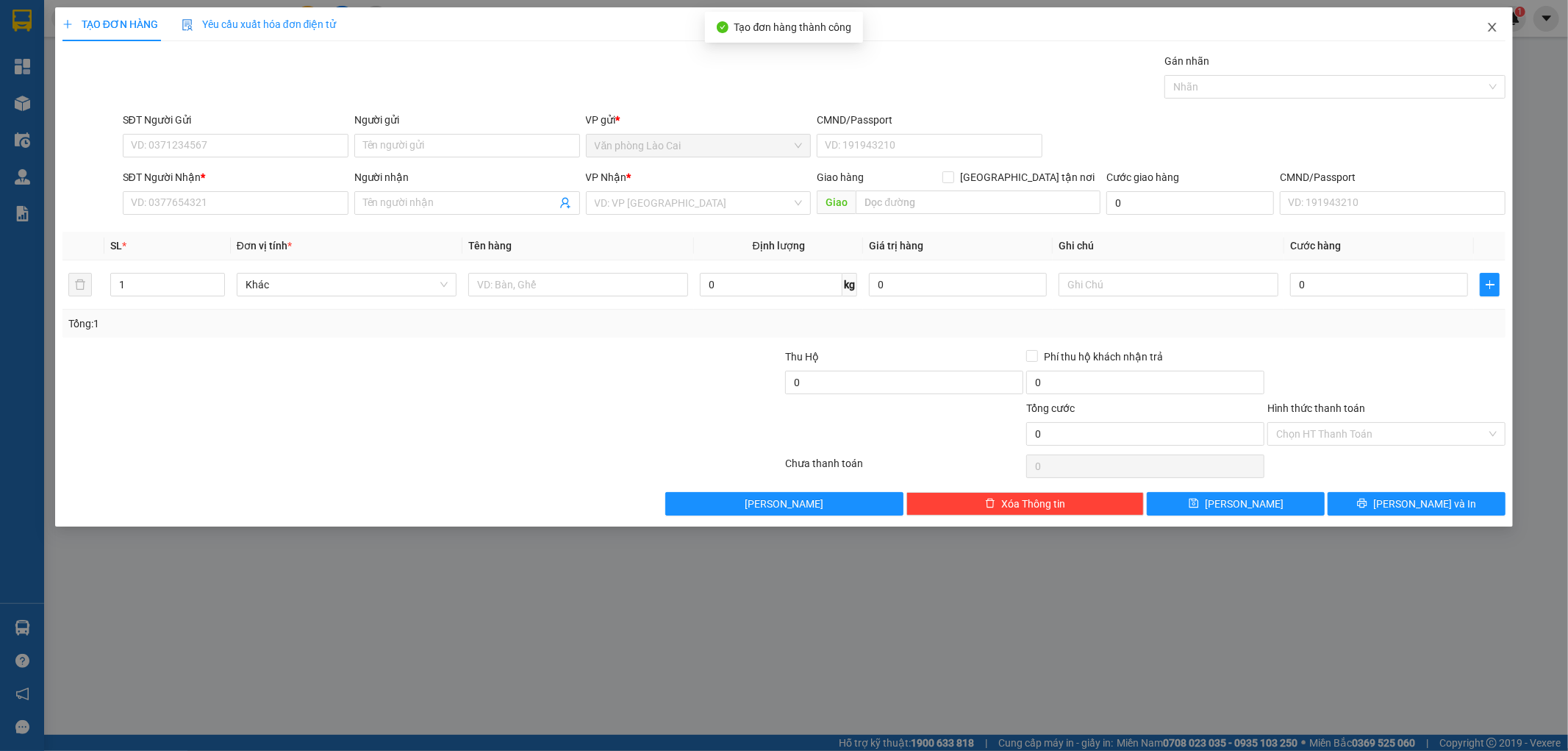
click at [1490, 25] on icon "close" at bounding box center [1491, 26] width 12 height 12
